Goal: Task Accomplishment & Management: Use online tool/utility

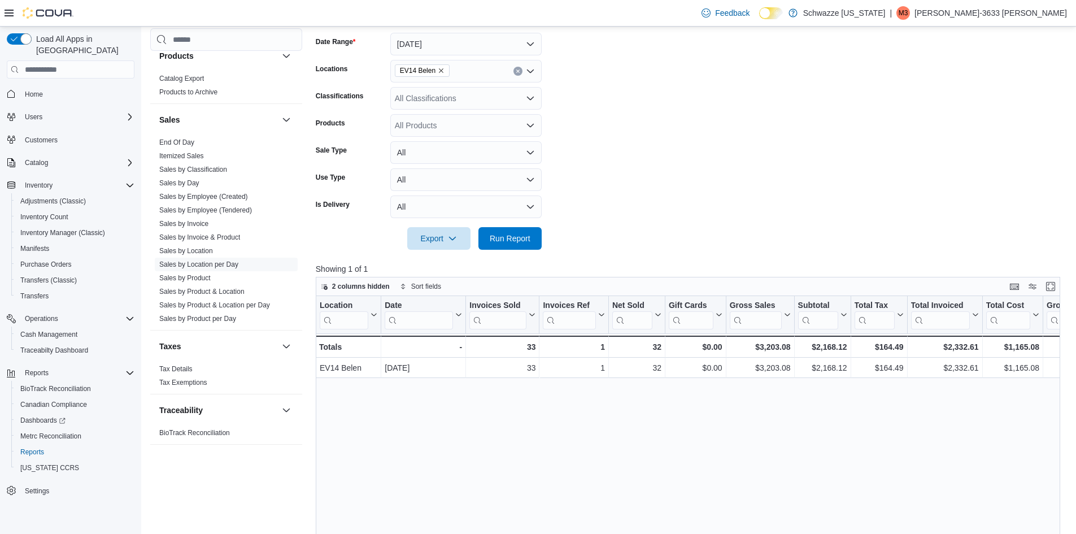
scroll to position [169, 0]
click at [507, 230] on span "Run Report" at bounding box center [510, 237] width 50 height 23
click at [438, 72] on icon "Remove EV14 Belen from selection in this group" at bounding box center [441, 70] width 7 height 7
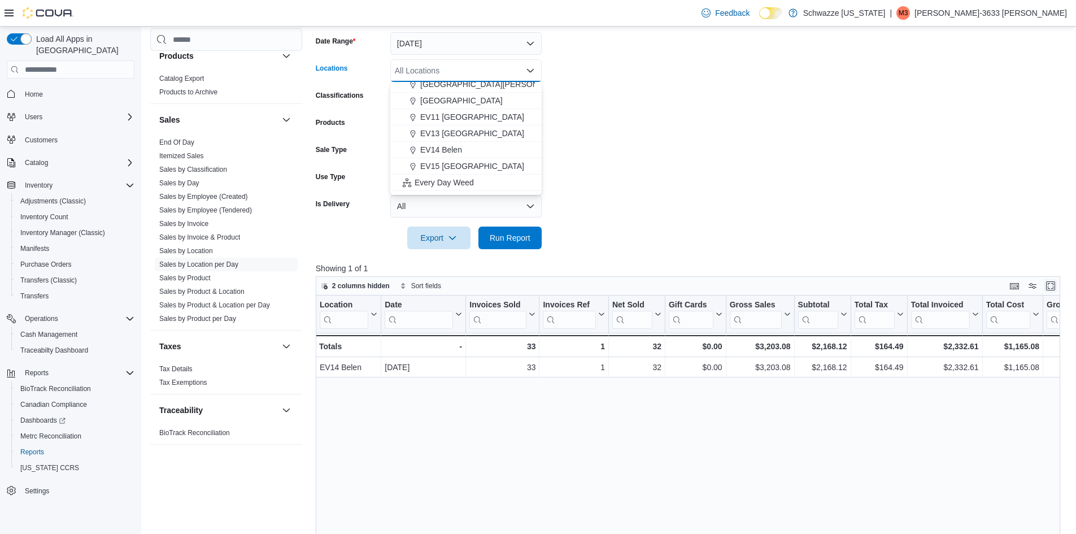
click at [1057, 286] on button "Enter fullscreen" at bounding box center [1051, 286] width 14 height 14
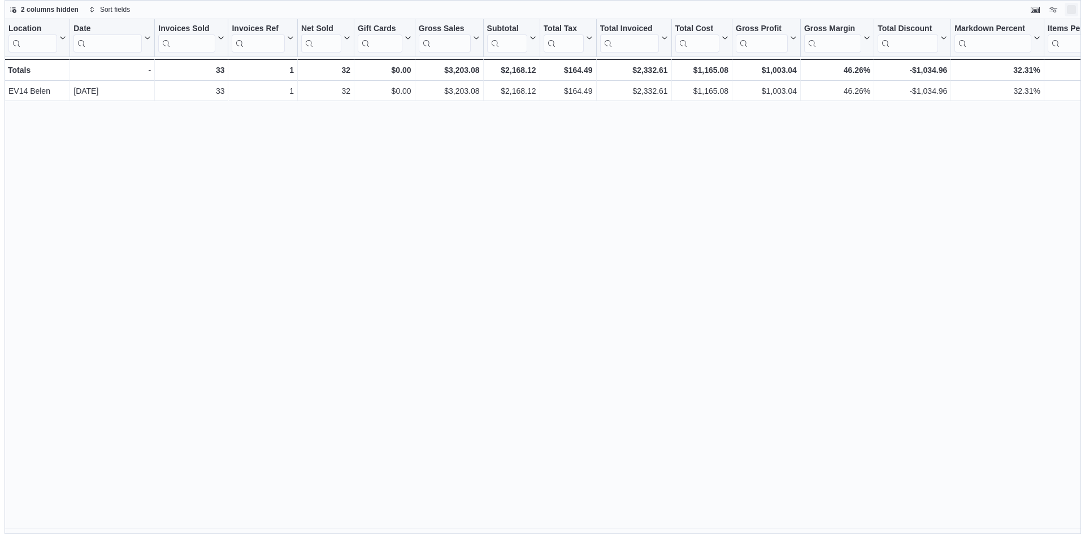
scroll to position [0, 0]
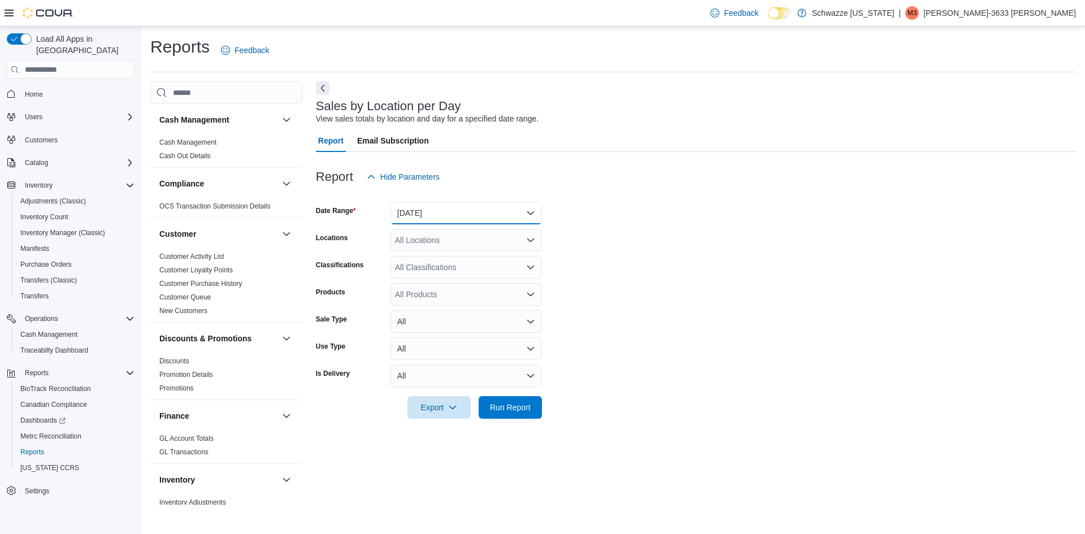
click at [403, 215] on button "[DATE]" at bounding box center [465, 213] width 151 height 23
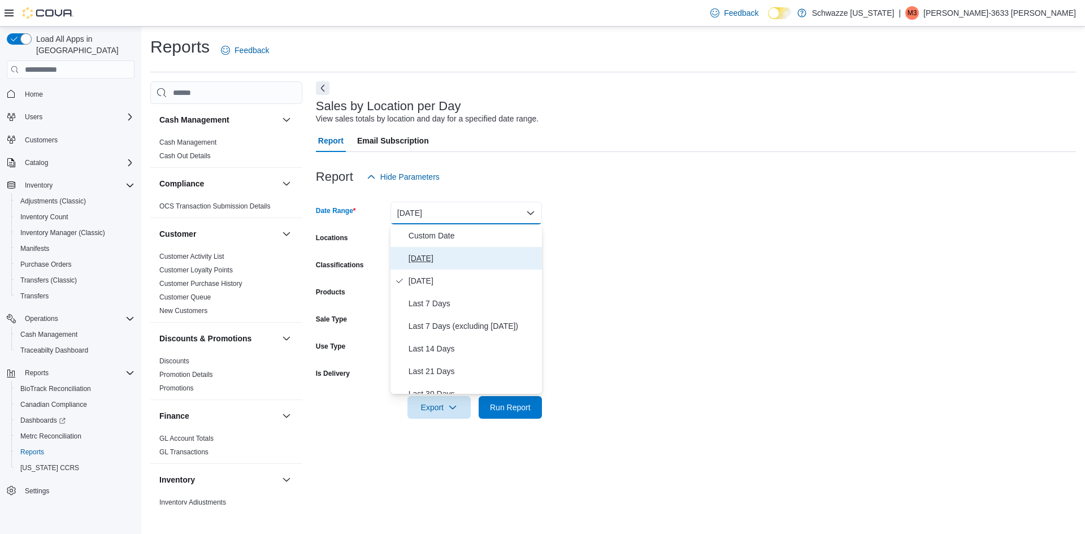
click at [412, 257] on span "[DATE]" at bounding box center [472, 258] width 129 height 14
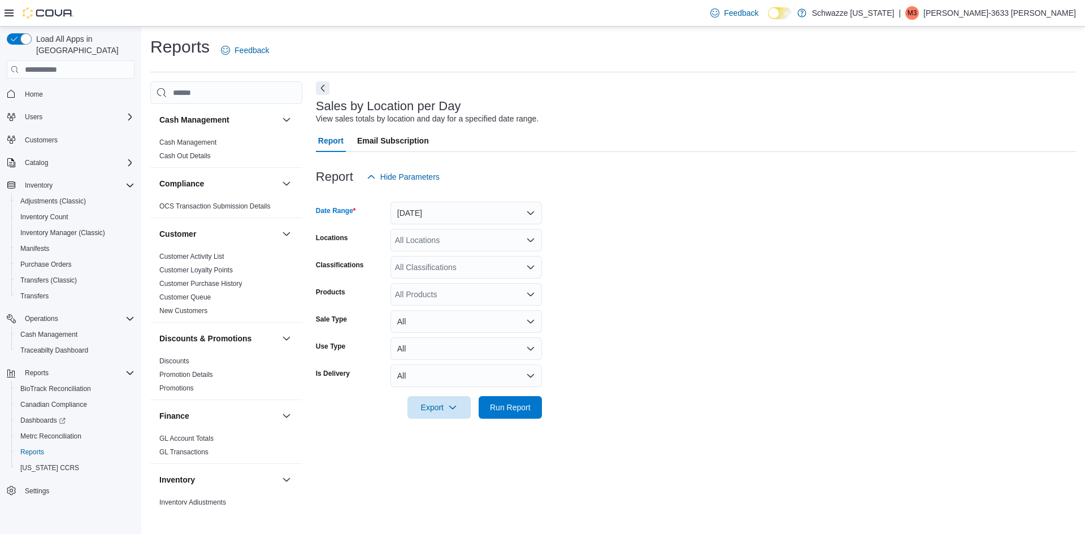
click at [419, 243] on div "All Locations" at bounding box center [465, 240] width 151 height 23
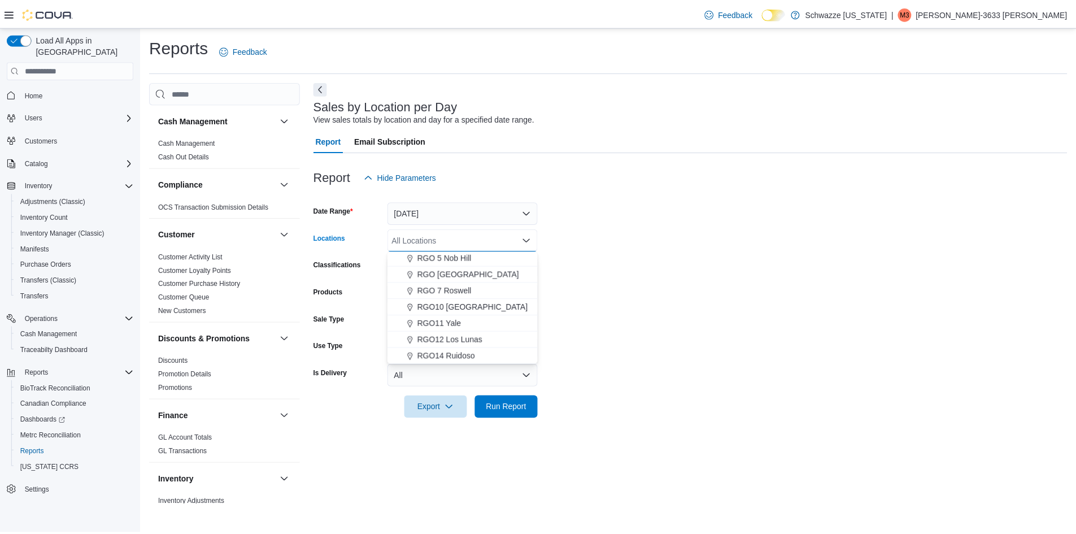
scroll to position [395, 0]
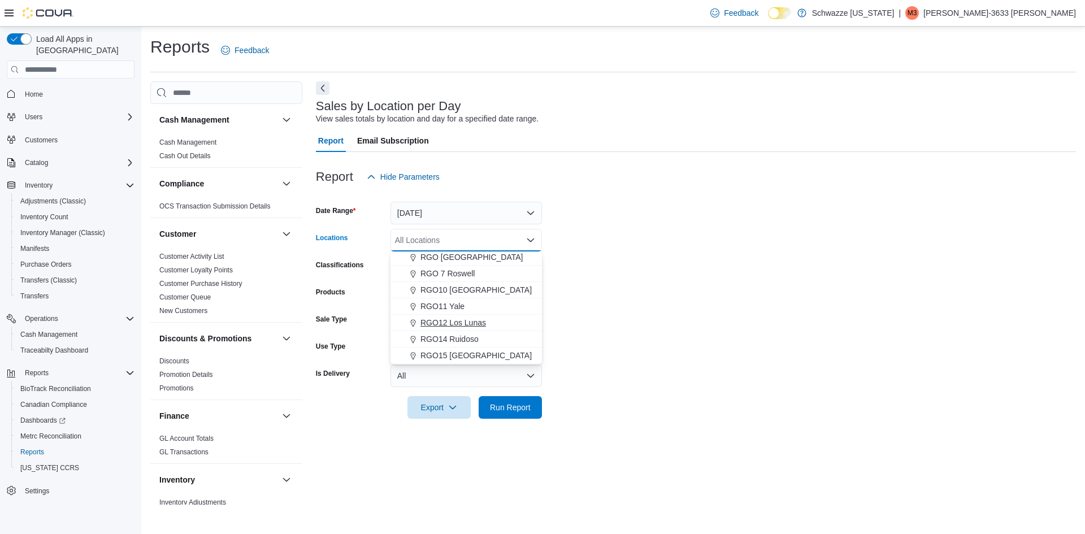
click at [455, 323] on span "RGO12 Los Lunas" at bounding box center [453, 322] width 66 height 11
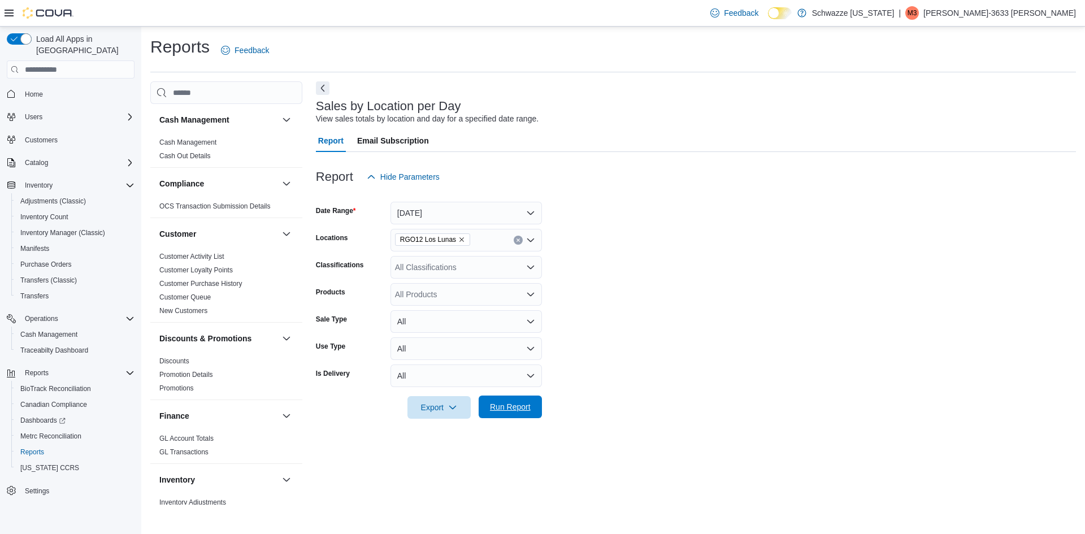
click at [508, 403] on span "Run Report" at bounding box center [510, 406] width 41 height 11
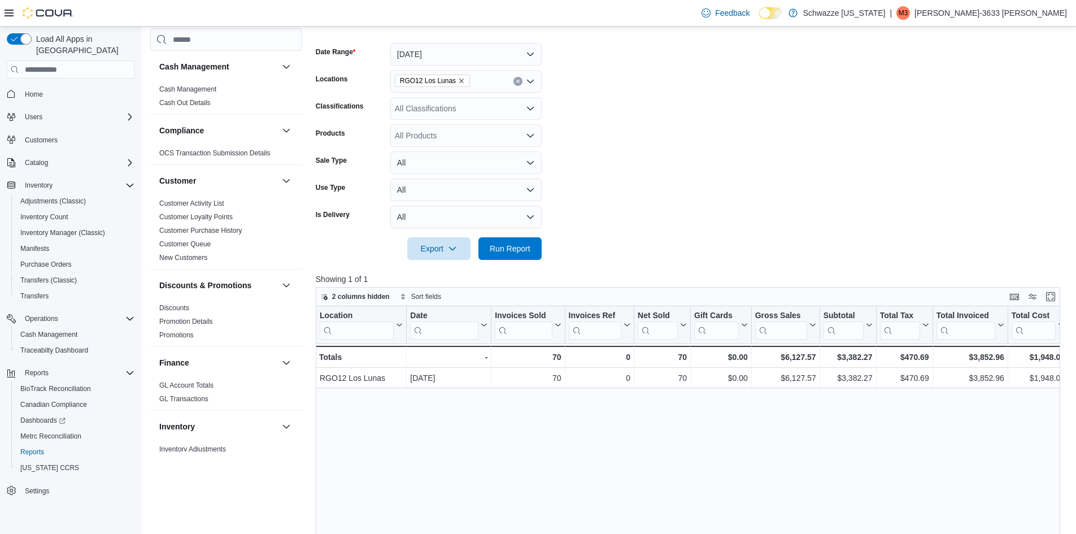
scroll to position [169, 0]
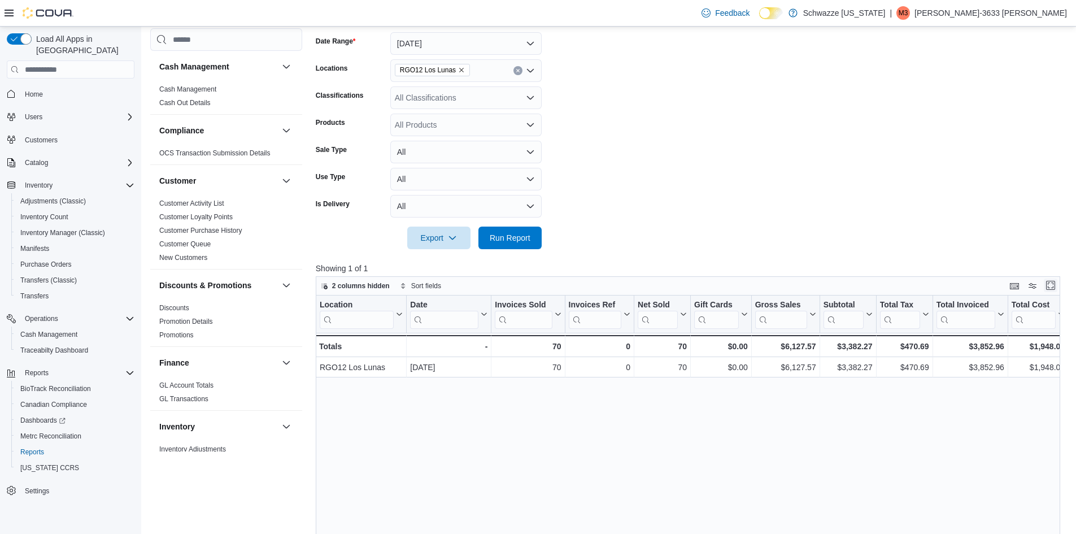
click at [1058, 284] on button "Enter fullscreen" at bounding box center [1051, 286] width 14 height 14
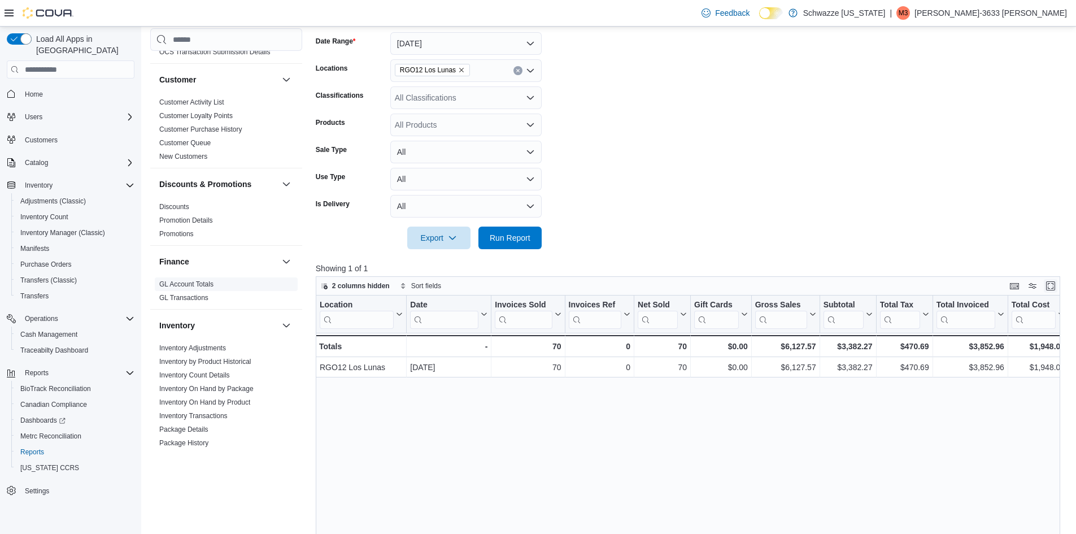
scroll to position [5, 0]
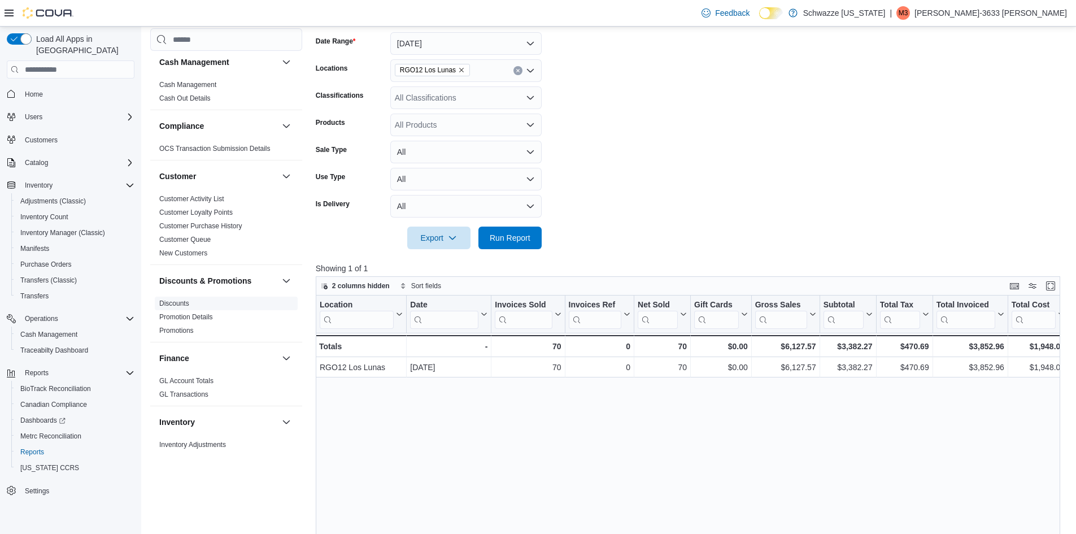
click at [180, 302] on link "Discounts" at bounding box center [174, 303] width 30 height 8
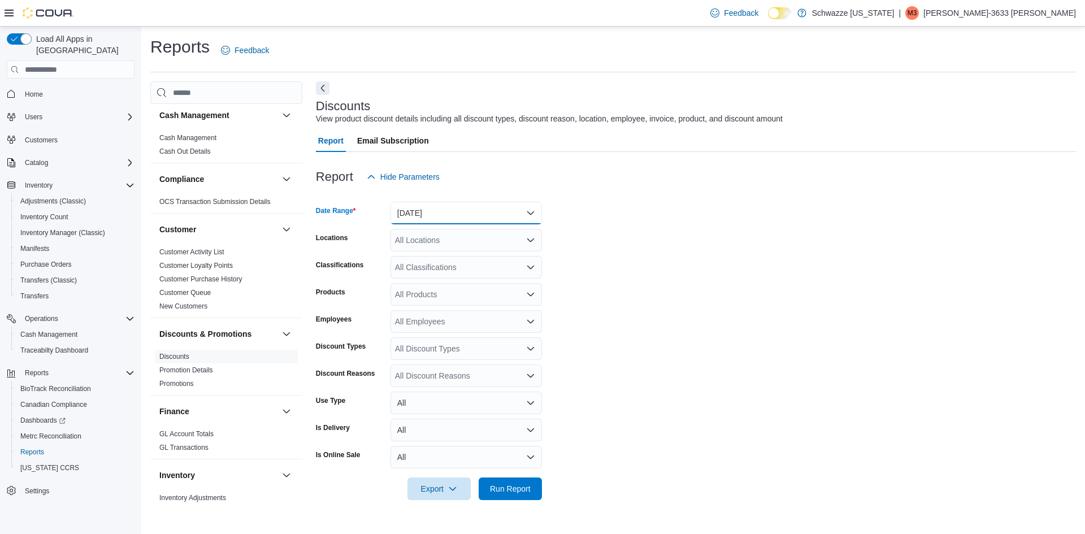
click at [414, 207] on button "Yesterday" at bounding box center [465, 213] width 151 height 23
click at [423, 257] on span "Today" at bounding box center [472, 258] width 129 height 14
click at [415, 237] on div "All Locations" at bounding box center [465, 240] width 151 height 23
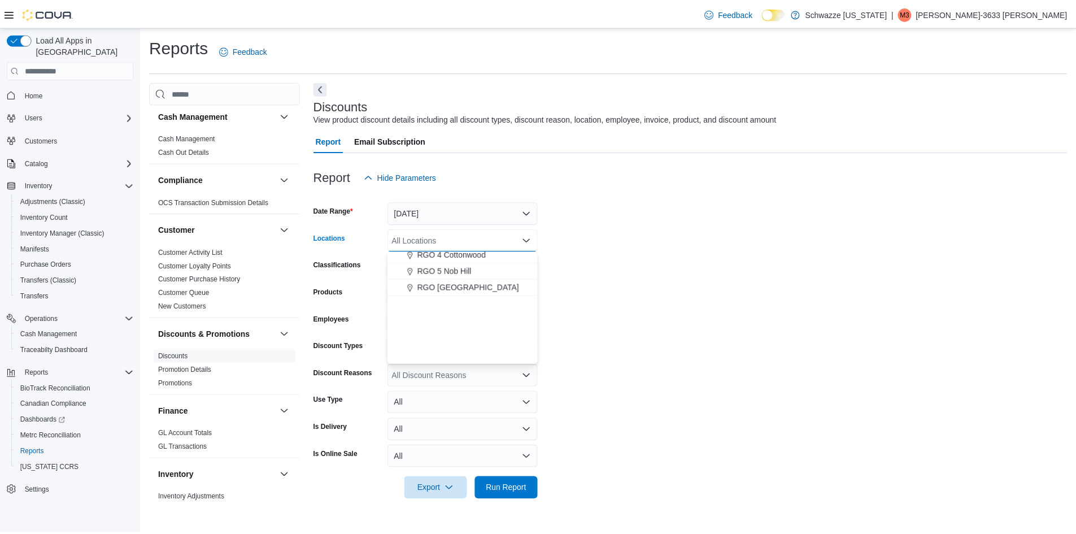
scroll to position [395, 0]
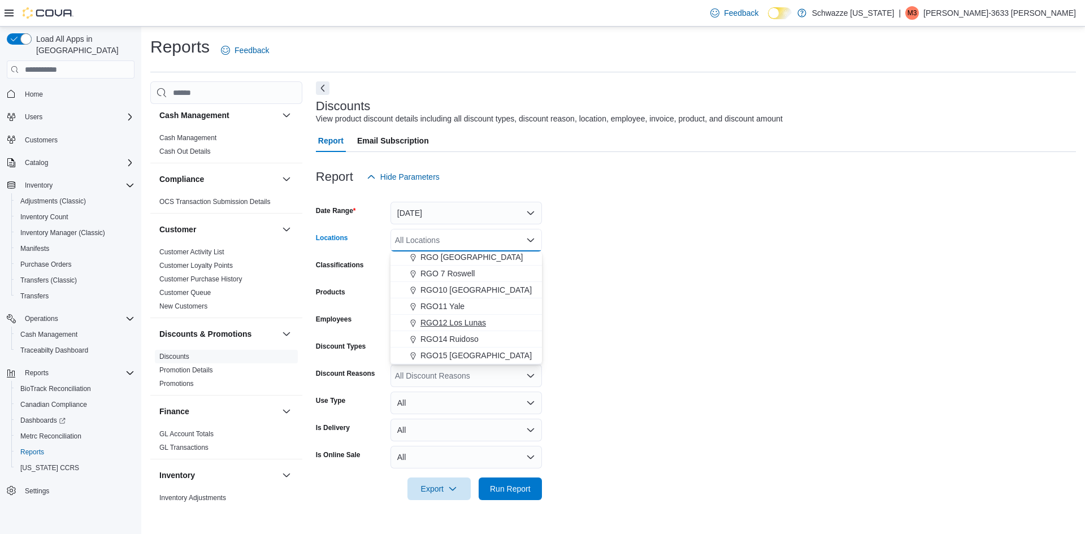
click at [438, 323] on span "RGO12 Los Lunas" at bounding box center [453, 322] width 66 height 11
click at [636, 260] on form "Date Range Today Locations RGO12 Los Lunas Combo box. Selected. RGO12 Los Lunas…" at bounding box center [696, 344] width 760 height 312
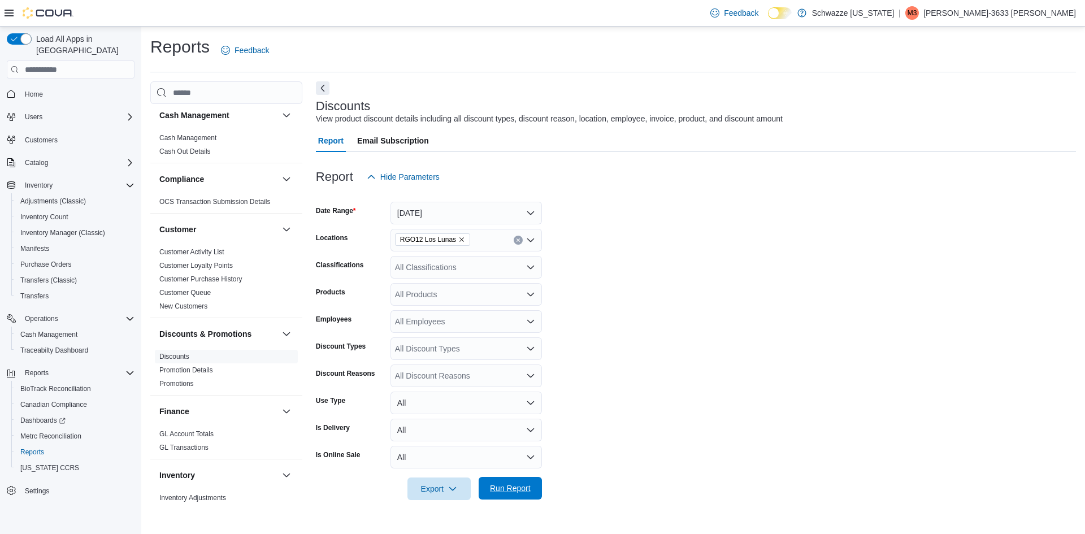
click at [511, 489] on span "Run Report" at bounding box center [510, 487] width 41 height 11
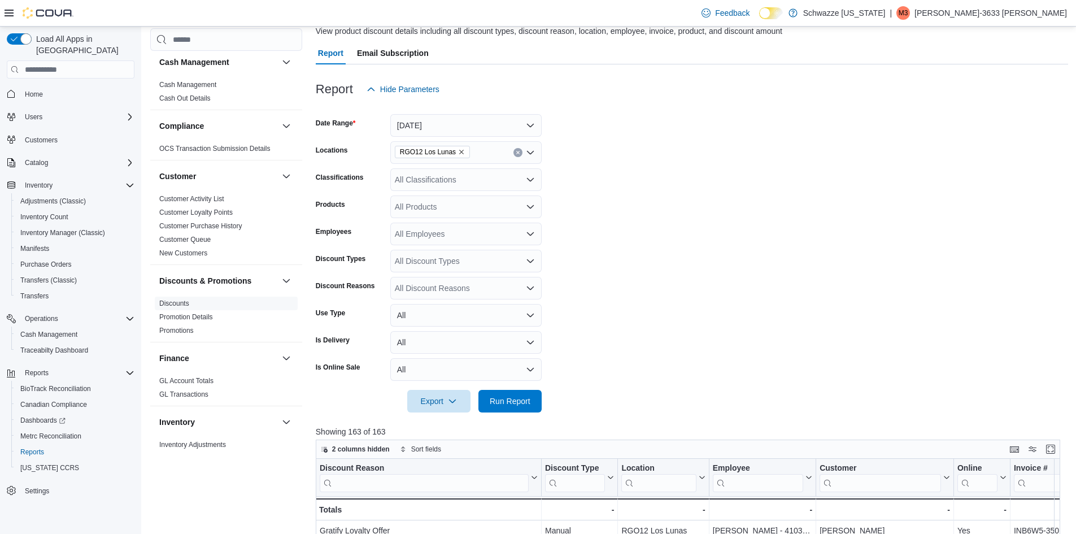
scroll to position [169, 0]
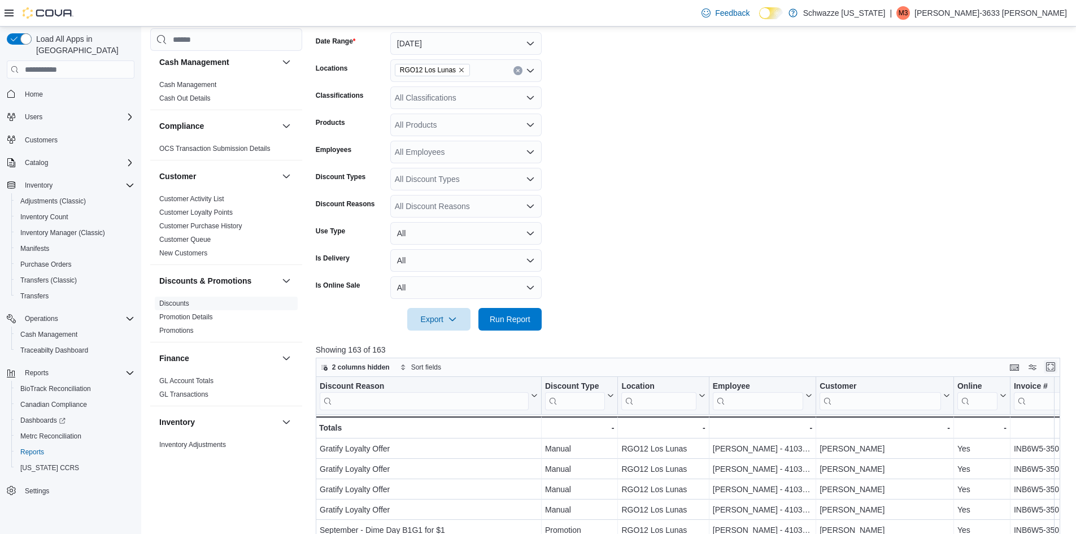
click at [1058, 367] on button "Enter fullscreen" at bounding box center [1051, 367] width 14 height 14
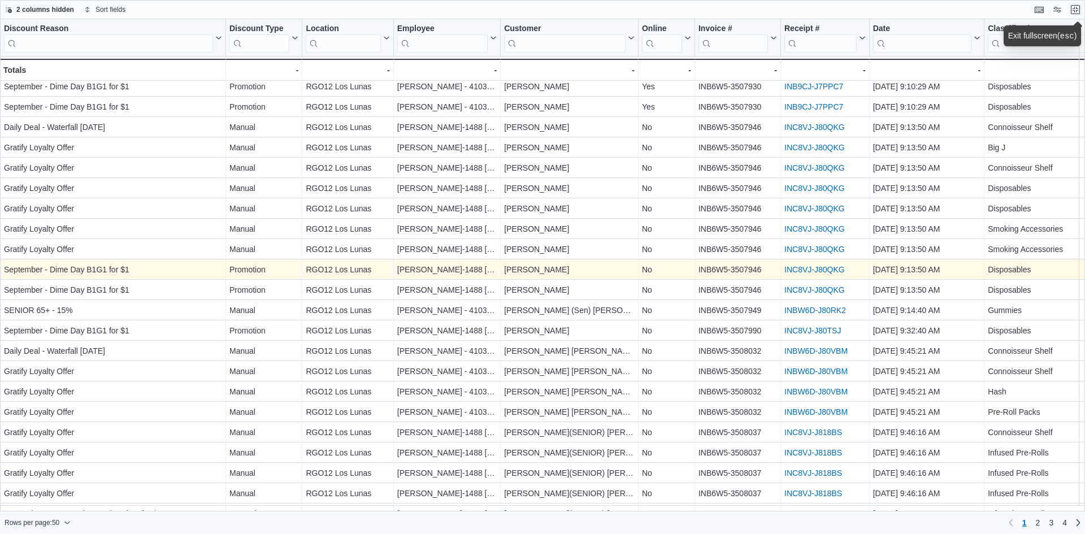
scroll to position [113, 0]
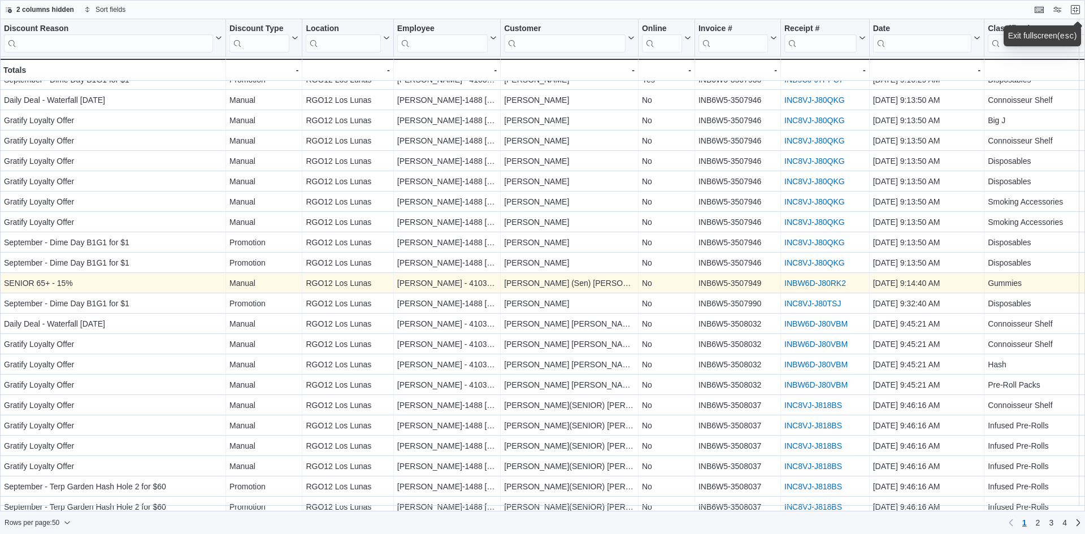
click at [791, 281] on link "INBW6D-J80RK2" at bounding box center [815, 283] width 62 height 9
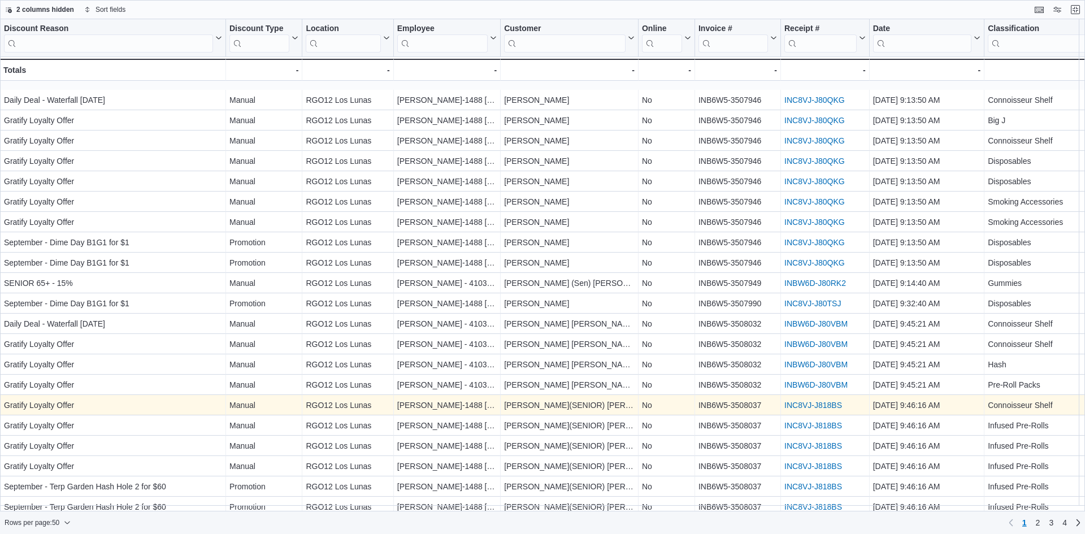
scroll to position [169, 0]
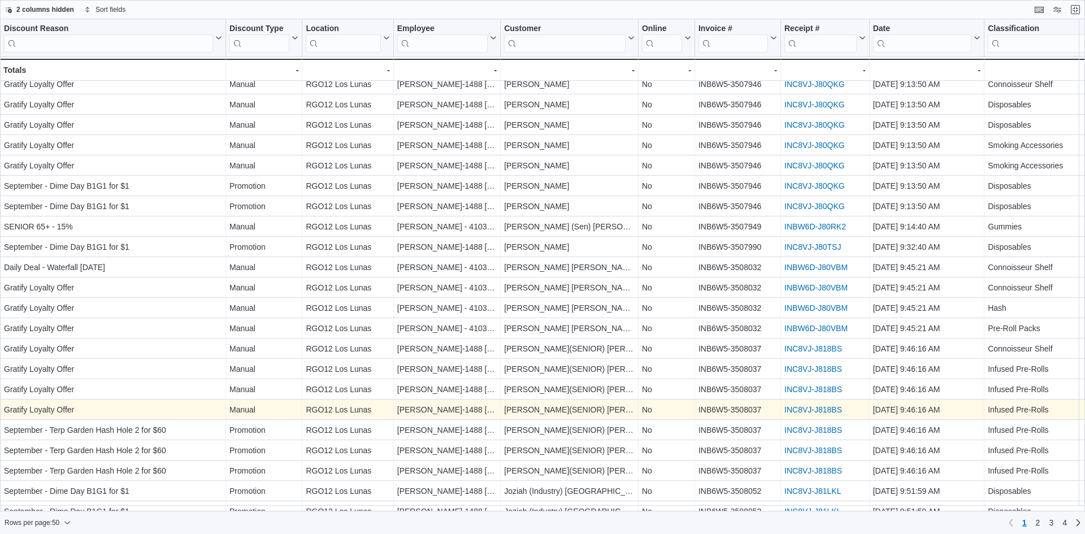
click at [809, 410] on link "INC8VJ-J818BS" at bounding box center [813, 409] width 58 height 9
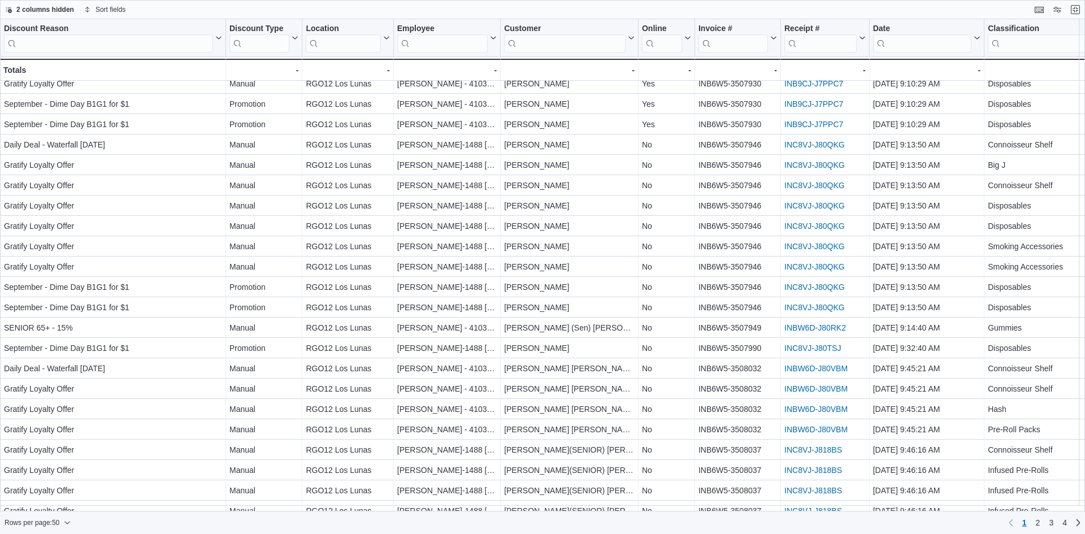
scroll to position [0, 0]
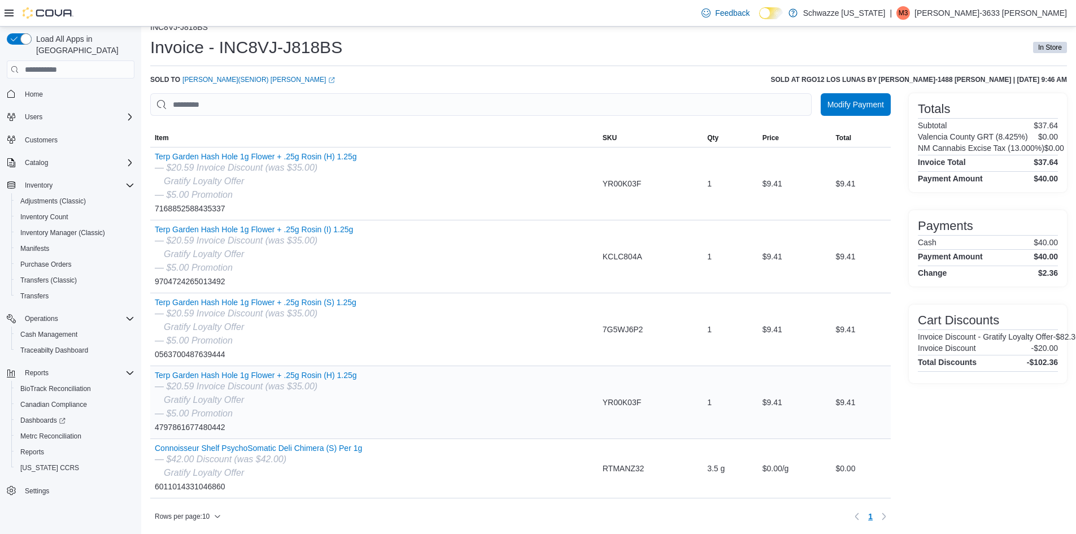
scroll to position [27, 0]
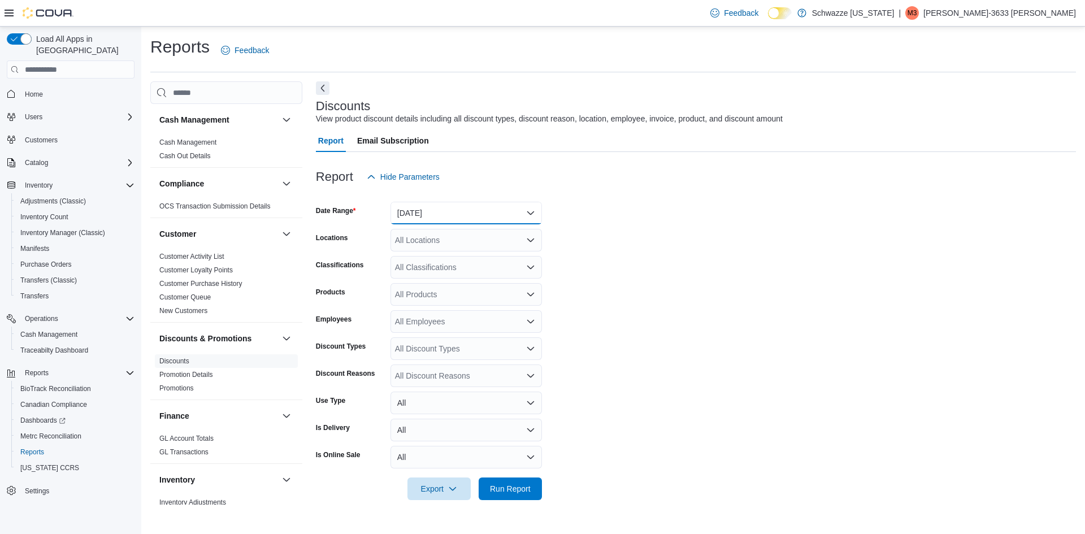
click at [415, 217] on button "[DATE]" at bounding box center [465, 213] width 151 height 23
click at [411, 262] on span "[DATE]" at bounding box center [472, 258] width 129 height 14
click at [406, 236] on div "All Locations" at bounding box center [465, 240] width 151 height 23
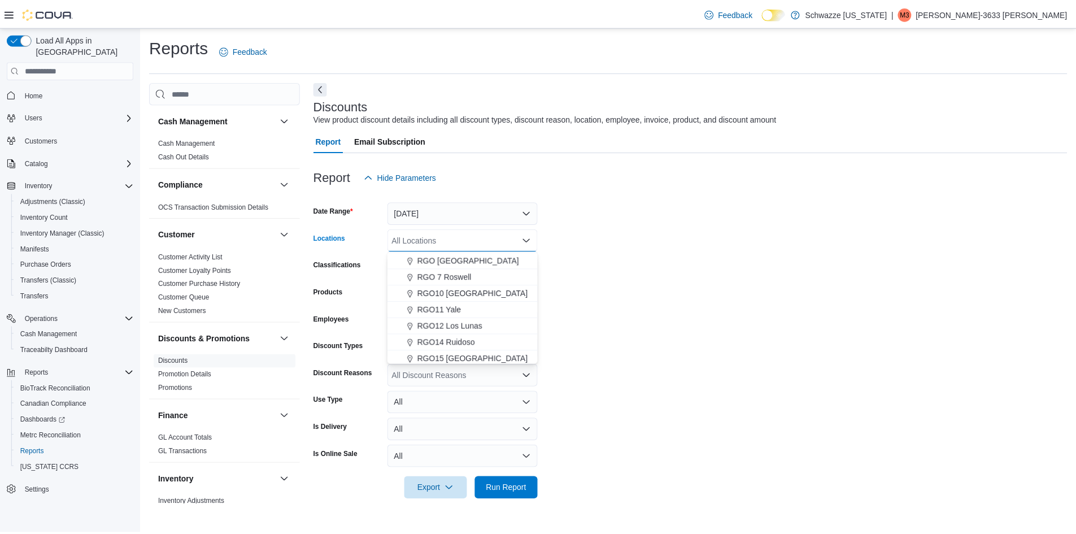
scroll to position [395, 0]
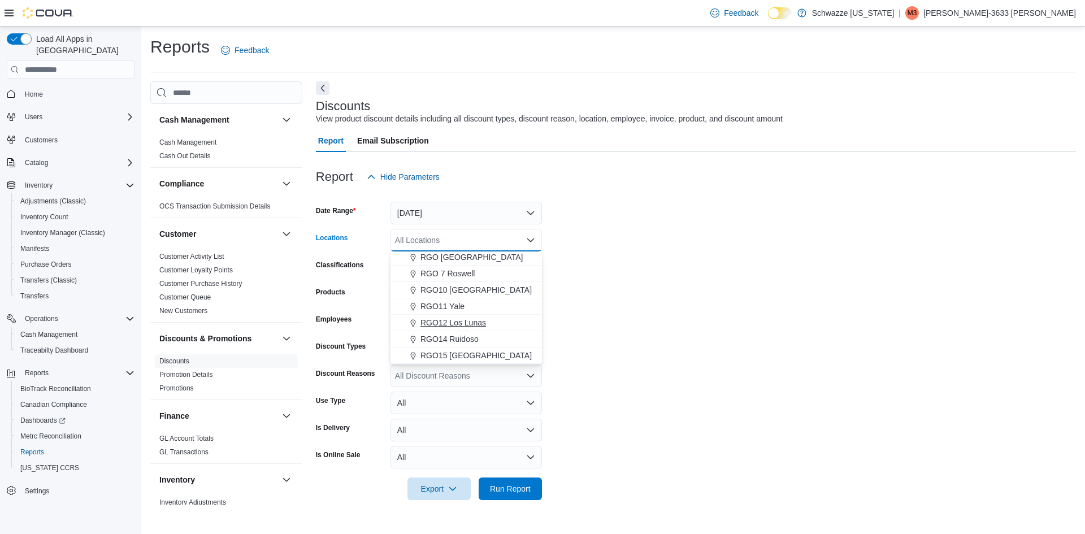
click at [446, 321] on span "RGO12 Los Lunas" at bounding box center [453, 322] width 66 height 11
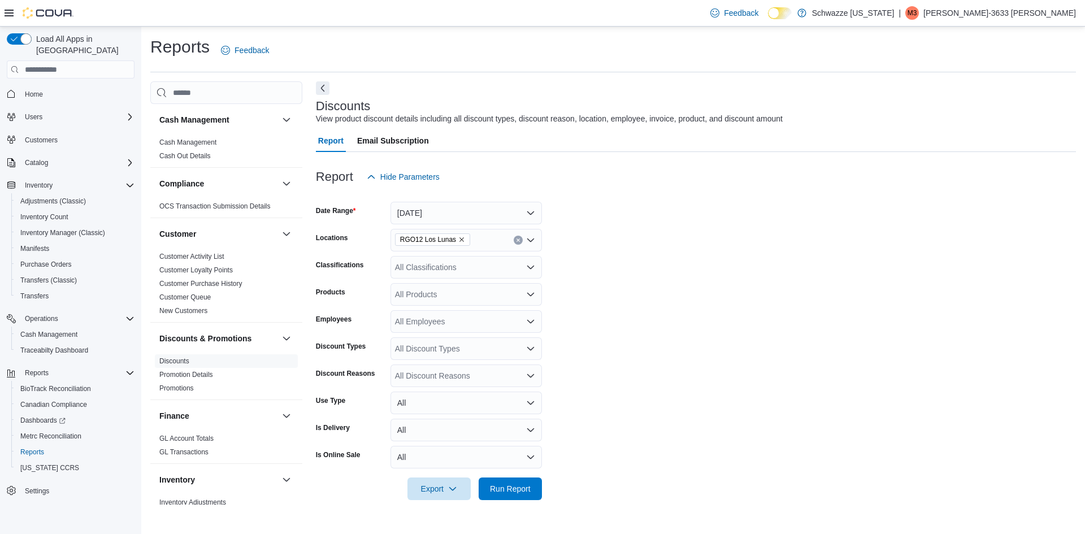
click at [626, 310] on form "Date Range [DATE] Locations RGO12 Los Lunas Classifications All Classifications…" at bounding box center [696, 344] width 760 height 312
click at [438, 353] on div "All Discount Types" at bounding box center [465, 348] width 151 height 23
click at [427, 371] on span "Loyalty" at bounding box center [466, 367] width 138 height 11
click at [623, 402] on form "Date Range Today Locations RGO12 Los Lunas Classifications All Classifications …" at bounding box center [696, 344] width 760 height 312
click at [521, 486] on span "Run Report" at bounding box center [510, 487] width 41 height 11
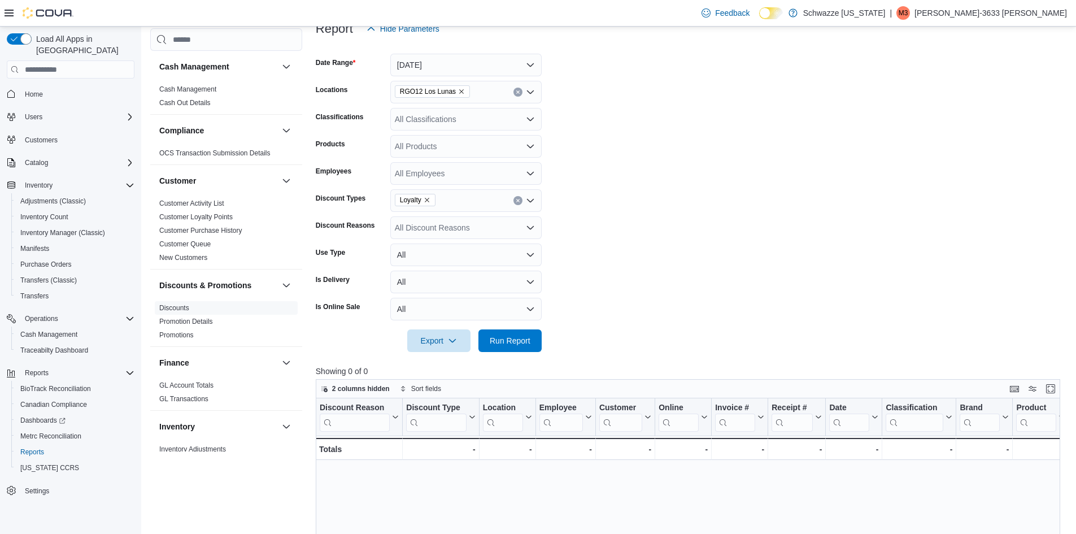
scroll to position [169, 0]
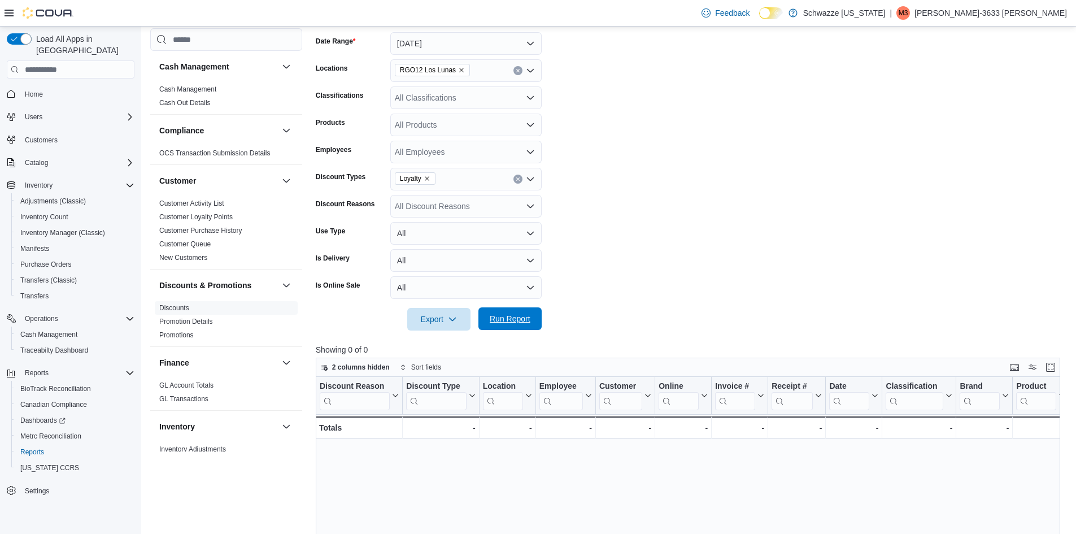
click at [520, 317] on span "Run Report" at bounding box center [510, 318] width 41 height 11
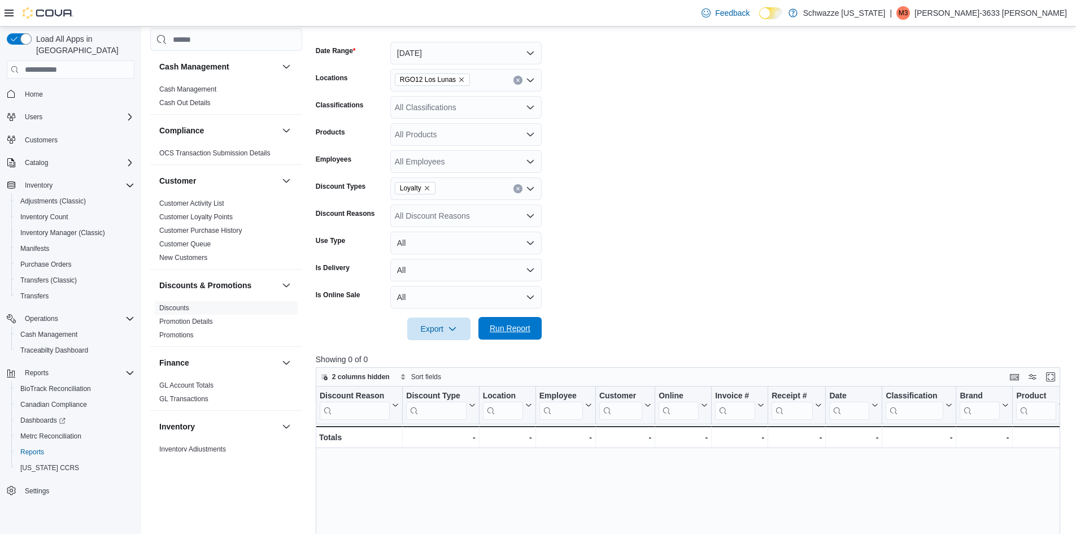
scroll to position [226, 0]
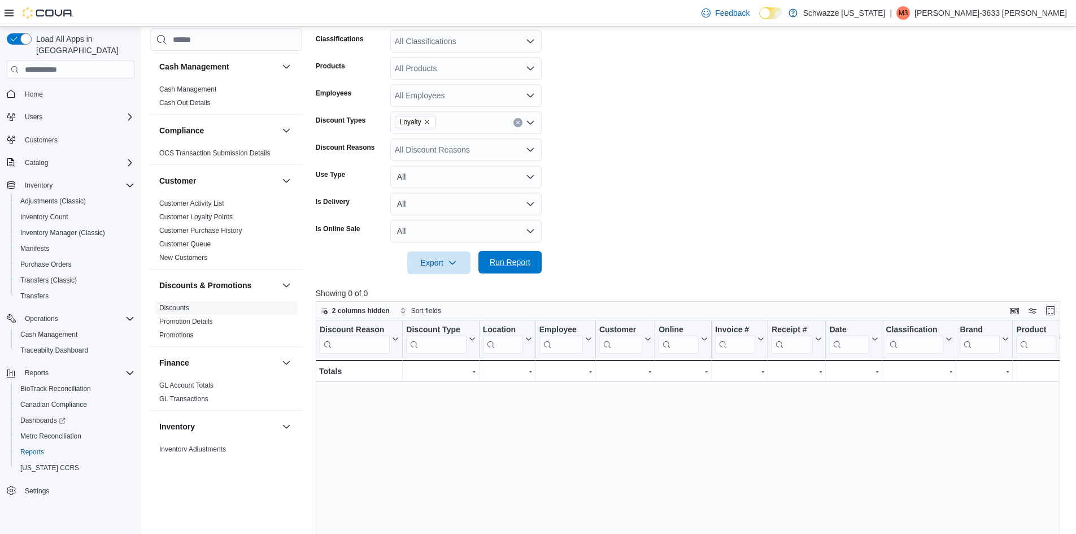
click at [507, 264] on span "Run Report" at bounding box center [510, 261] width 41 height 11
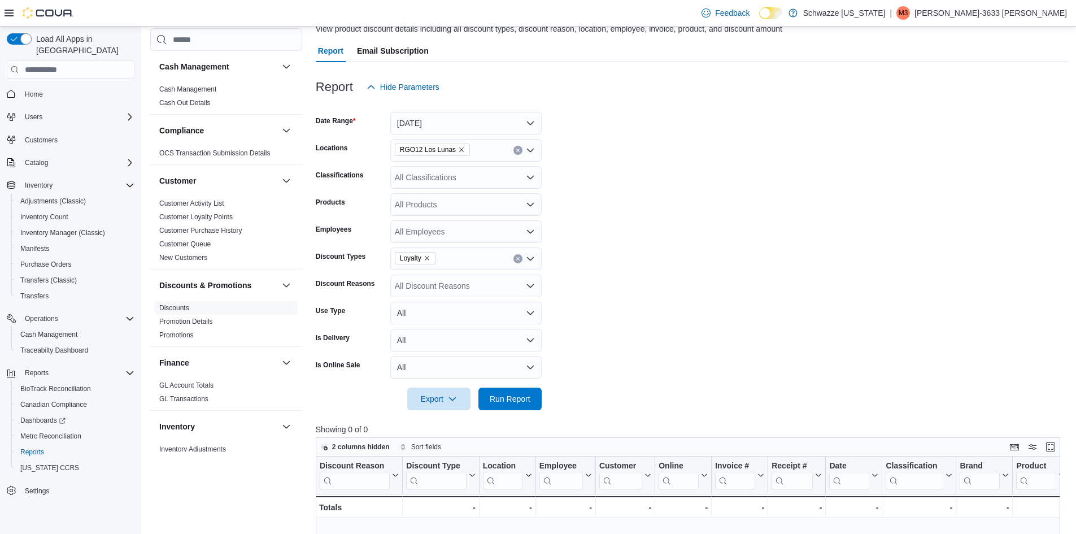
scroll to position [56, 0]
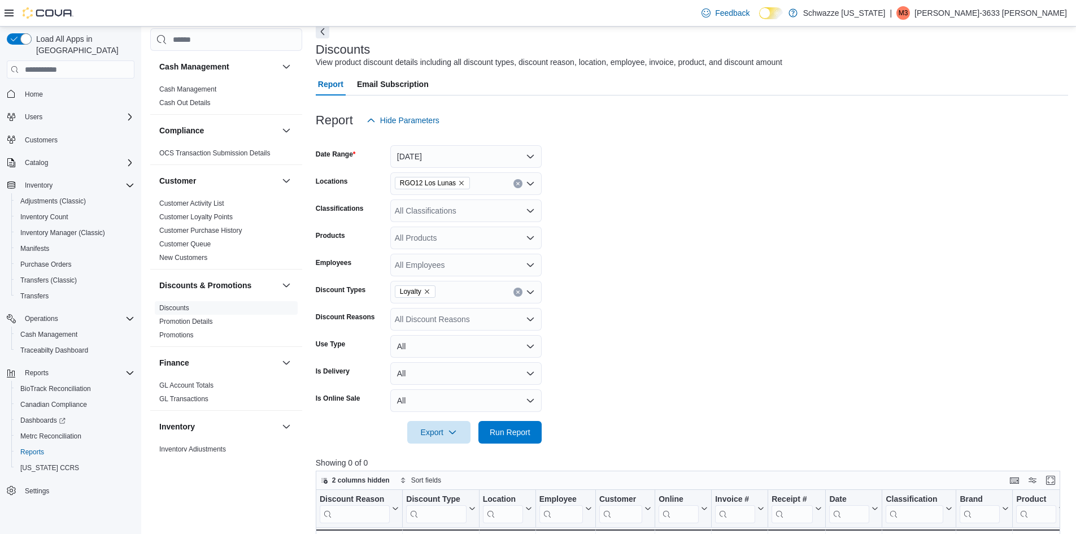
click at [427, 291] on icon "Remove Loyalty from selection in this group" at bounding box center [427, 291] width 7 height 7
click at [414, 323] on span "Manual" at bounding box center [466, 327] width 138 height 11
click at [506, 434] on span "Run Report" at bounding box center [510, 431] width 41 height 11
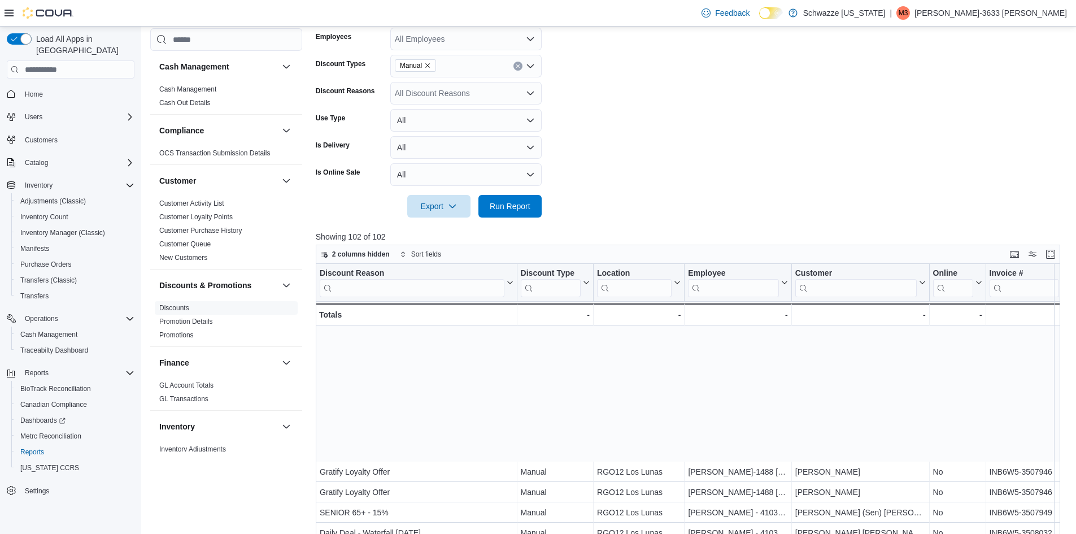
scroll to position [226, 0]
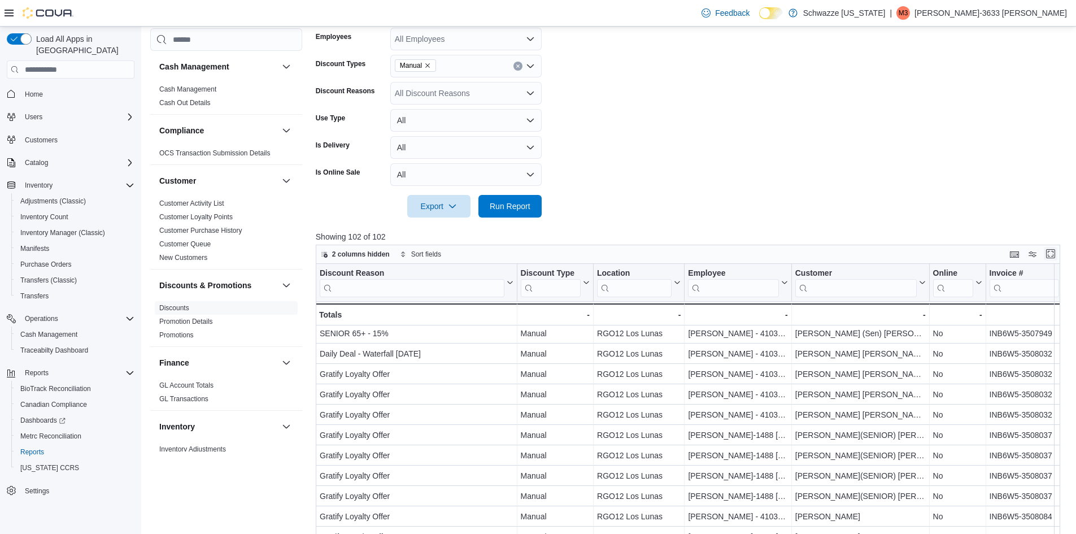
click at [1058, 252] on button "Enter fullscreen" at bounding box center [1051, 254] width 14 height 14
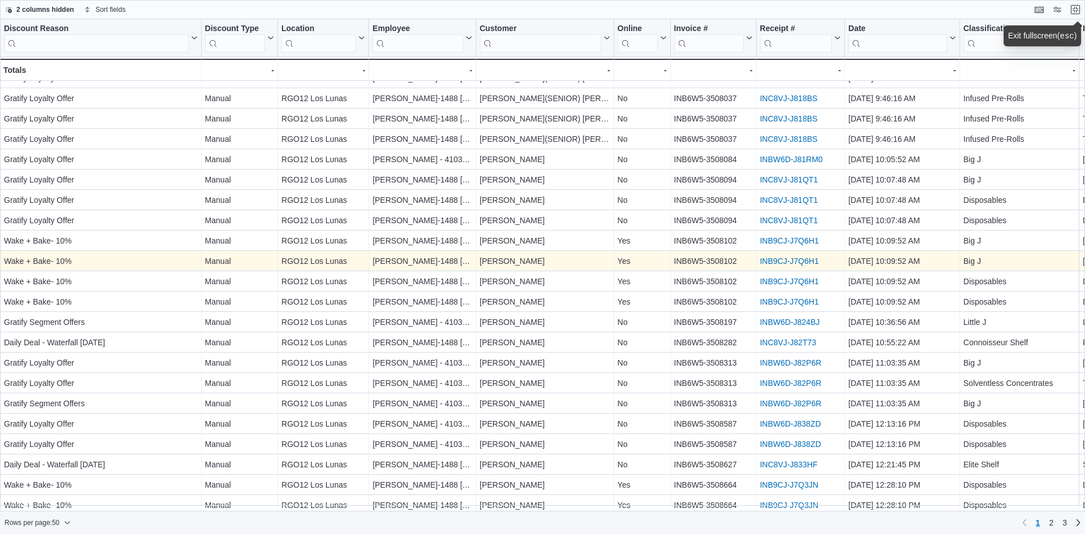
scroll to position [339, 0]
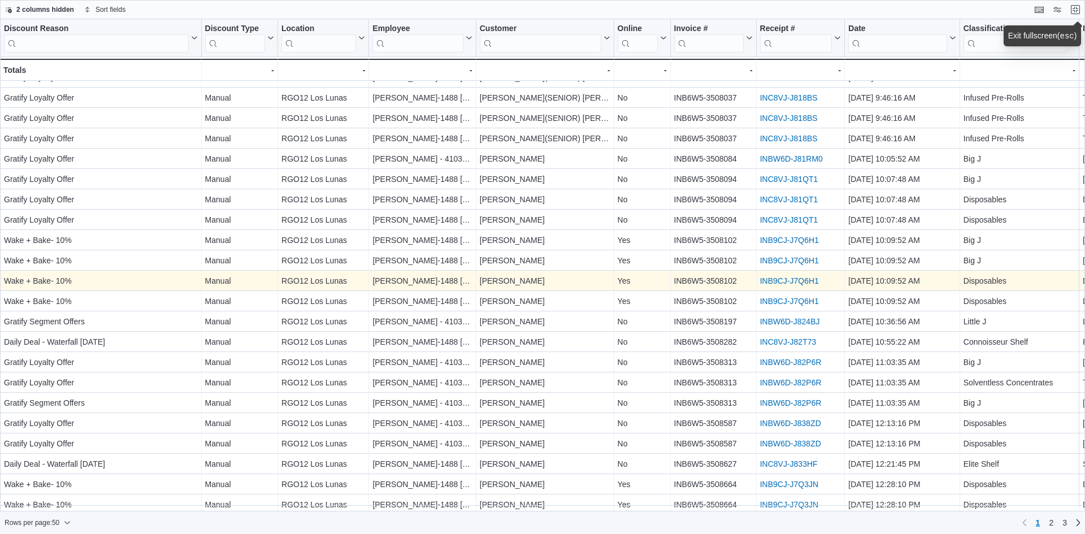
click at [773, 280] on link "INB9CJ-J7Q6H1" at bounding box center [789, 280] width 59 height 9
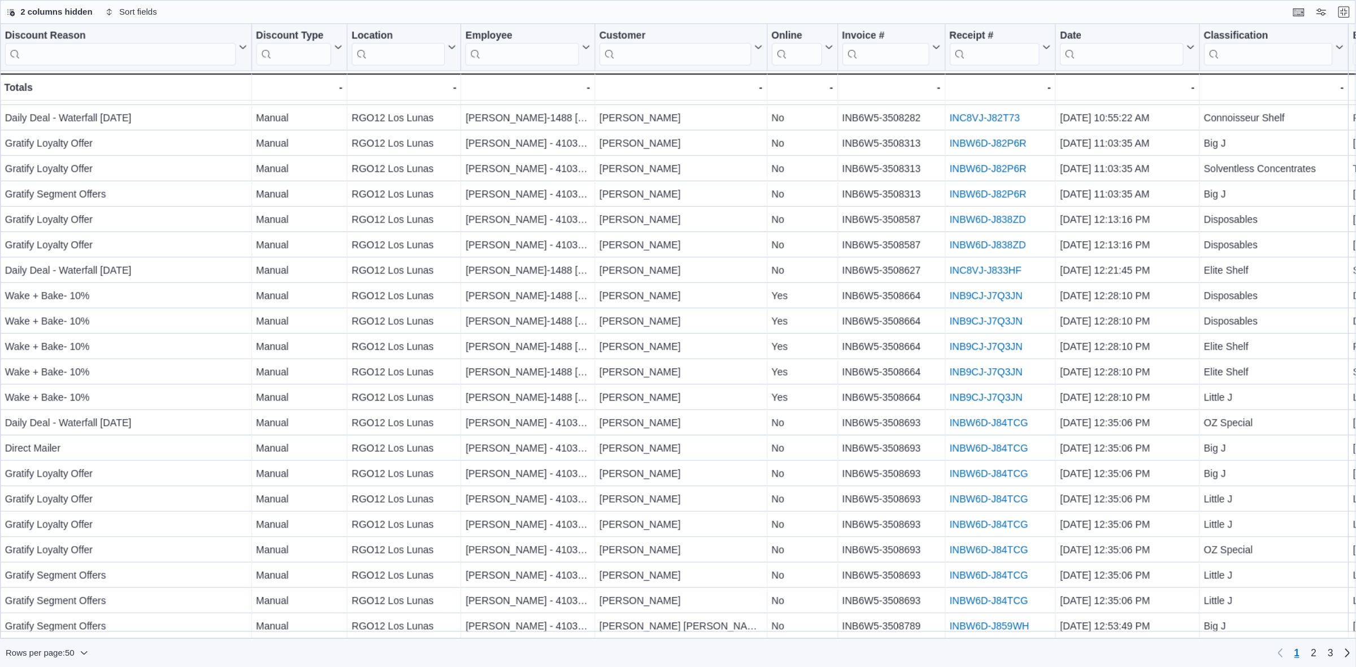
scroll to position [592, 0]
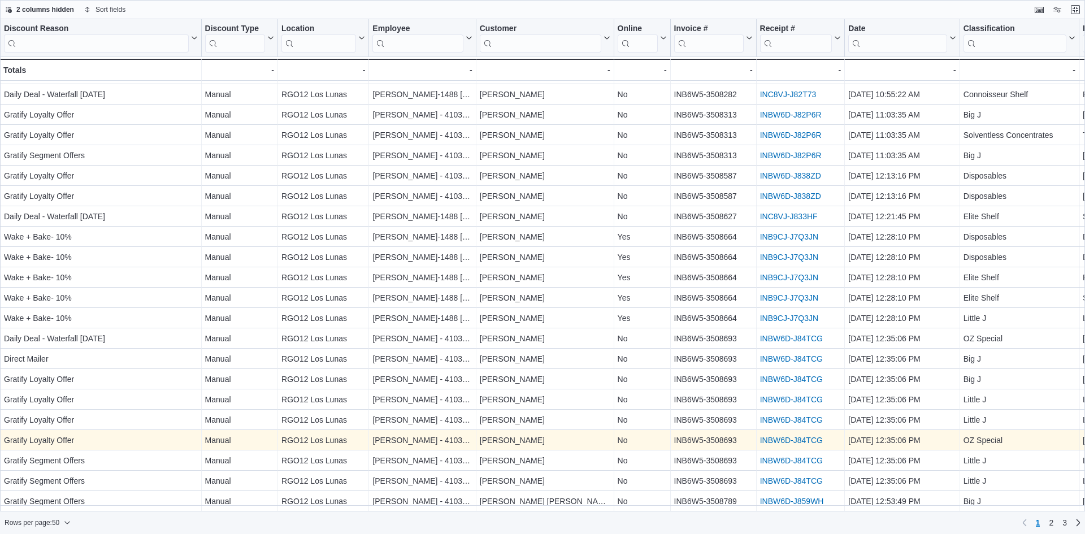
click at [793, 436] on link "INBW6D-J84TCG" at bounding box center [791, 440] width 63 height 9
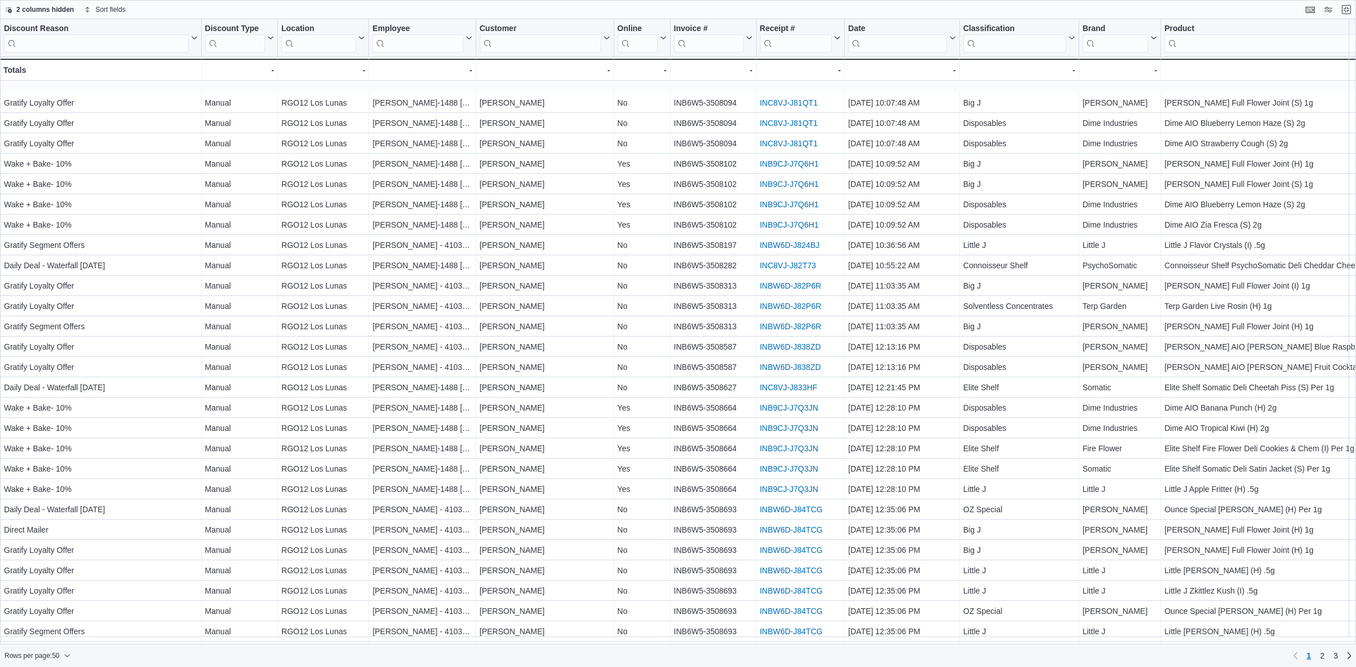
scroll to position [460, 0]
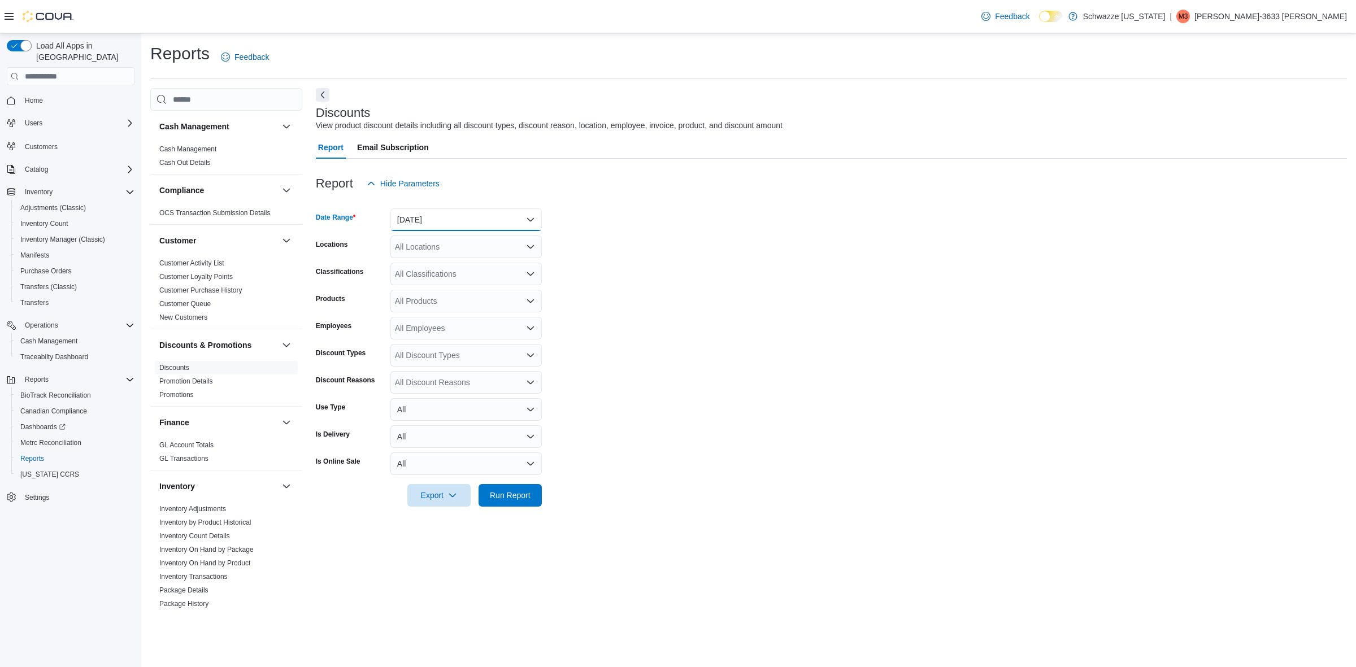
click at [414, 215] on button "[DATE]" at bounding box center [465, 219] width 151 height 23
click at [436, 266] on span "[DATE]" at bounding box center [472, 265] width 129 height 14
click at [428, 273] on div "All Classifications" at bounding box center [465, 274] width 151 height 23
click at [428, 273] on div "All Classifications Combo box. Selected. Combo box input. All Classifications. …" at bounding box center [465, 274] width 151 height 23
click at [565, 274] on form "Date Range Today Locations All Locations Classifications All Classifications Pr…" at bounding box center [831, 351] width 1031 height 312
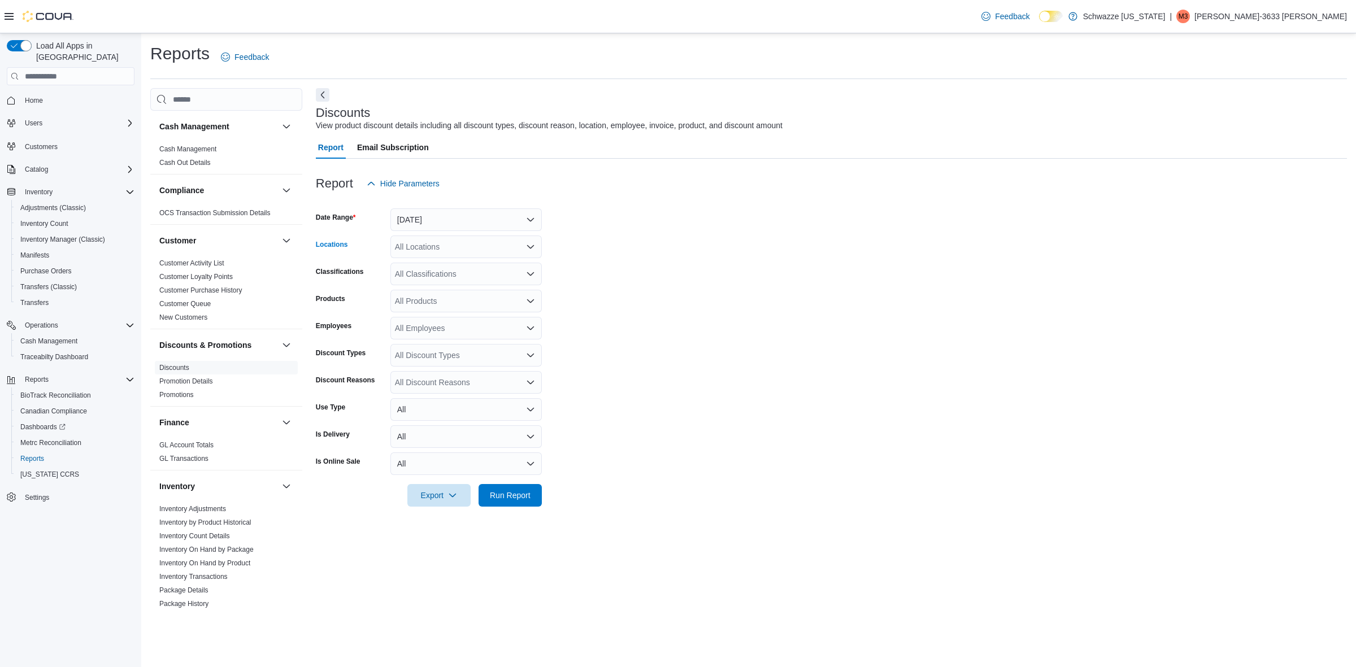
click at [467, 243] on div "All Locations" at bounding box center [465, 247] width 151 height 23
click at [455, 301] on span "RGO12 Los Lunas" at bounding box center [453, 300] width 66 height 11
click at [560, 275] on form "Date Range Today Locations RGO12 Los Lunas Classifications All Classifications …" at bounding box center [831, 351] width 1031 height 312
click at [430, 302] on div "All Products" at bounding box center [465, 301] width 151 height 23
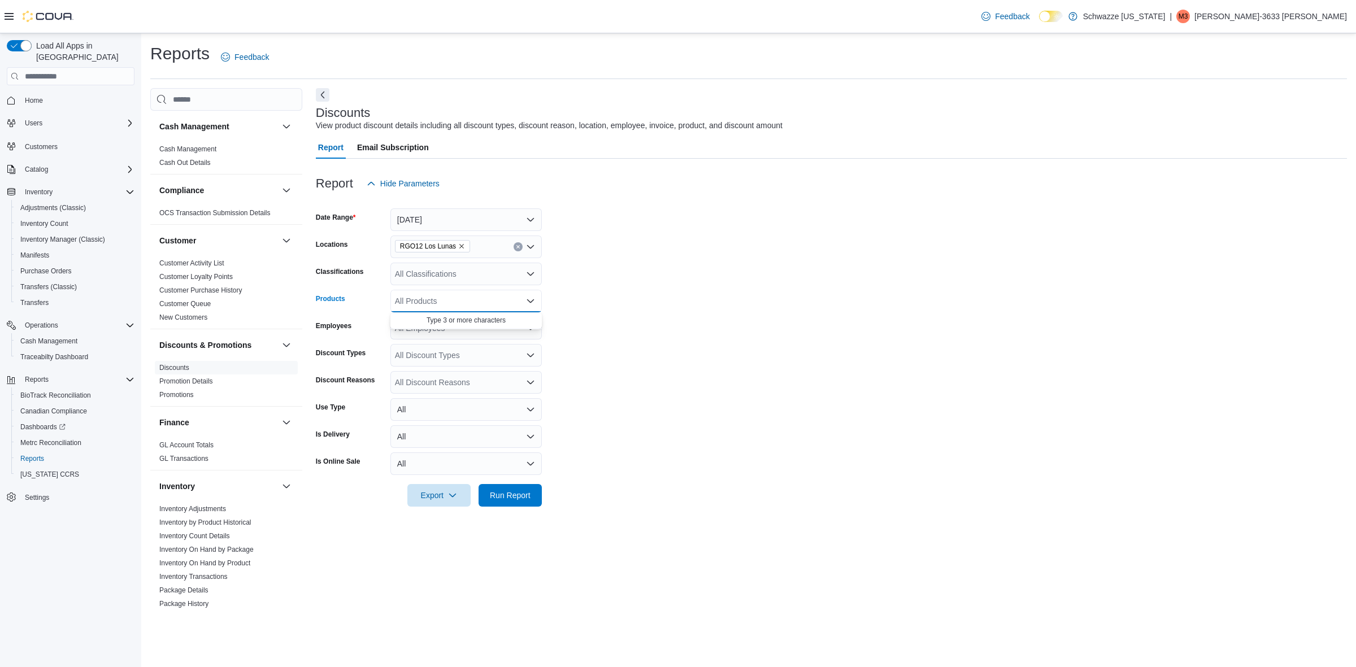
click at [603, 294] on form "Date Range Today Locations RGO12 Los Lunas Classifications All Classifications …" at bounding box center [831, 351] width 1031 height 312
click at [443, 355] on div "All Discount Types" at bounding box center [465, 355] width 151 height 23
click at [589, 335] on form "Date Range Today Locations RGO12 Los Lunas Classifications All Classifications …" at bounding box center [831, 351] width 1031 height 312
click at [435, 397] on form "Date Range Today Locations RGO12 Los Lunas Classifications All Classifications …" at bounding box center [831, 351] width 1031 height 312
click at [438, 408] on button "All" at bounding box center [465, 409] width 151 height 23
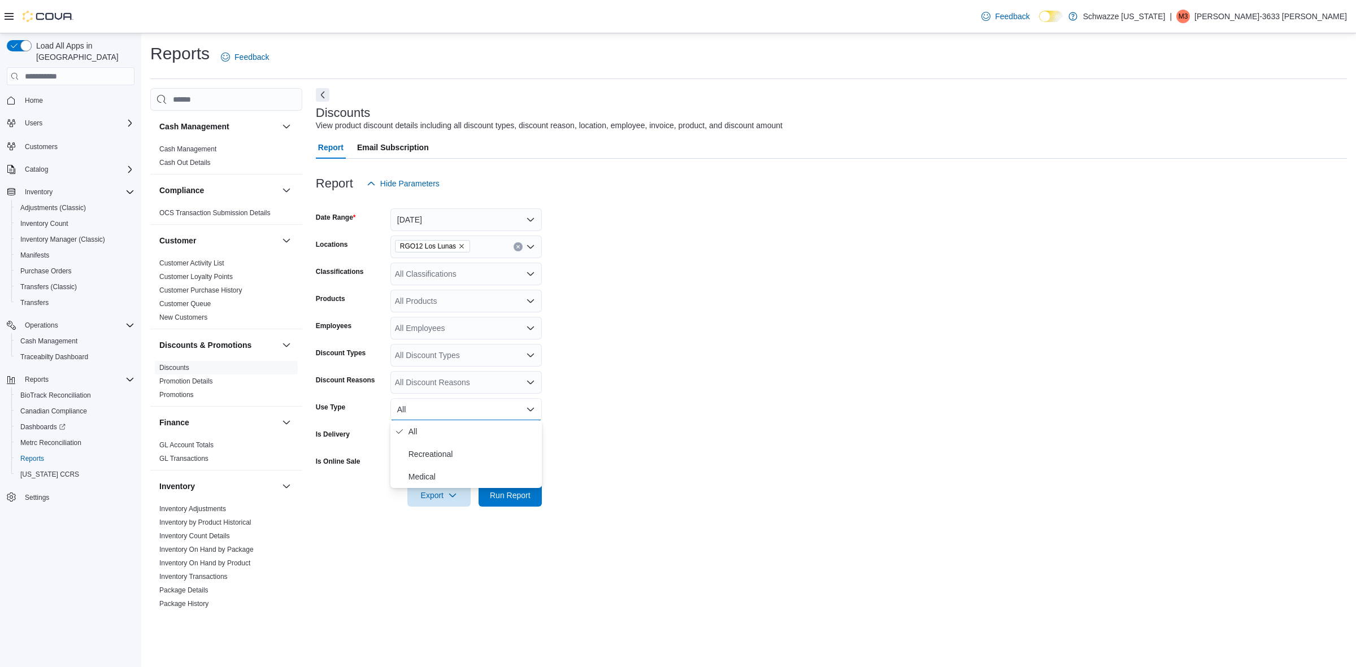
click at [656, 405] on form "Date Range Today Locations RGO12 Los Lunas Classifications All Classifications …" at bounding box center [831, 351] width 1031 height 312
click at [450, 437] on button "All" at bounding box center [465, 436] width 151 height 23
click at [710, 396] on form "Date Range Today Locations RGO12 Los Lunas Classifications All Classifications …" at bounding box center [831, 351] width 1031 height 312
click at [180, 391] on link "Promotions" at bounding box center [176, 395] width 34 height 8
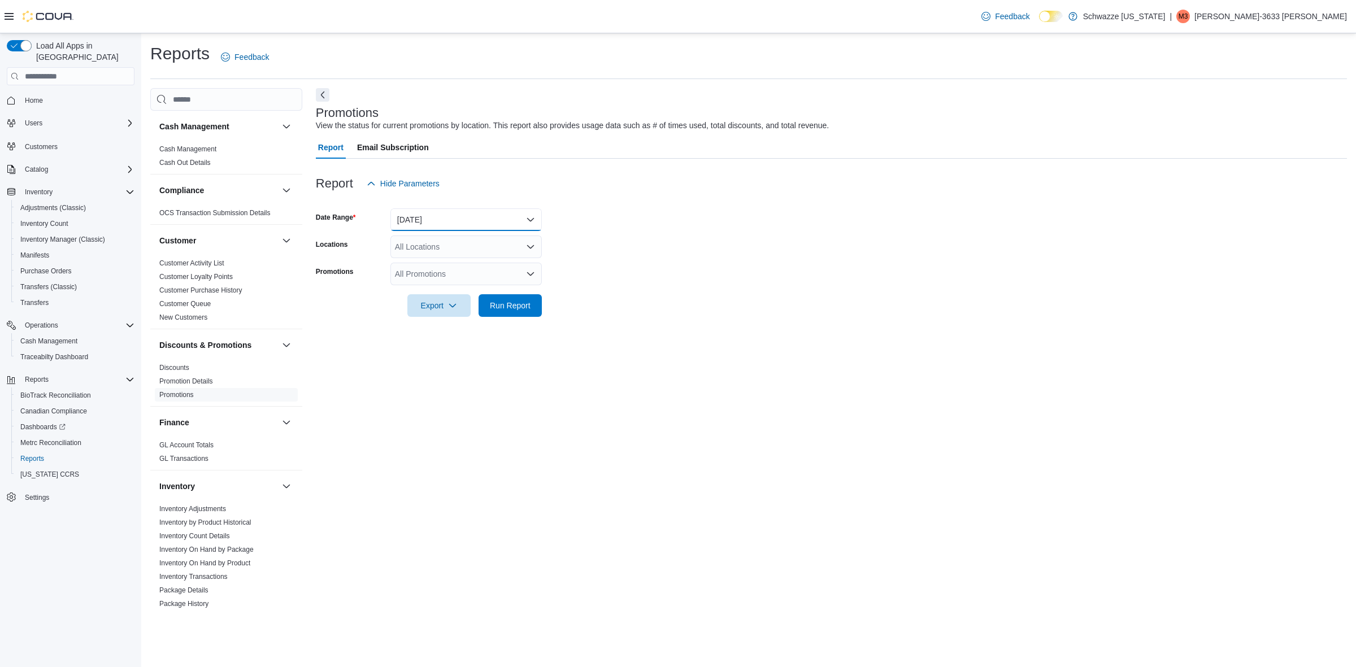
click at [418, 215] on button "Yesterday" at bounding box center [465, 219] width 151 height 23
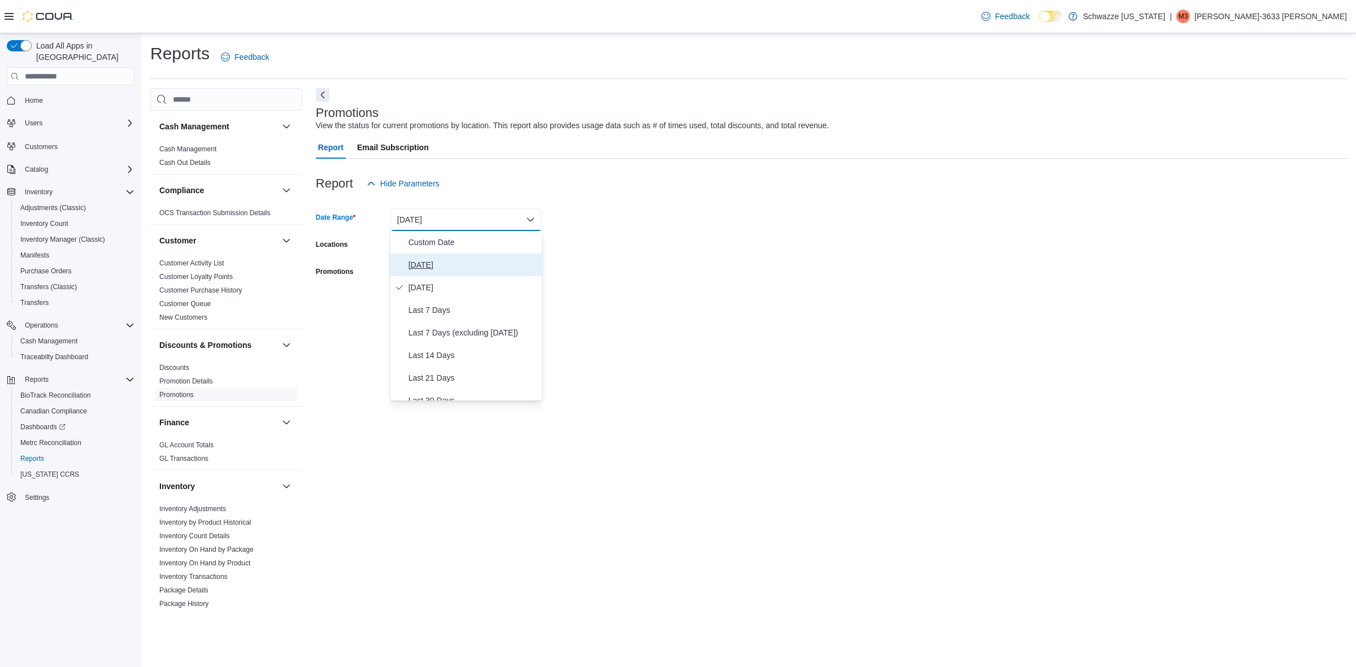
click at [422, 263] on span "Today" at bounding box center [472, 265] width 129 height 14
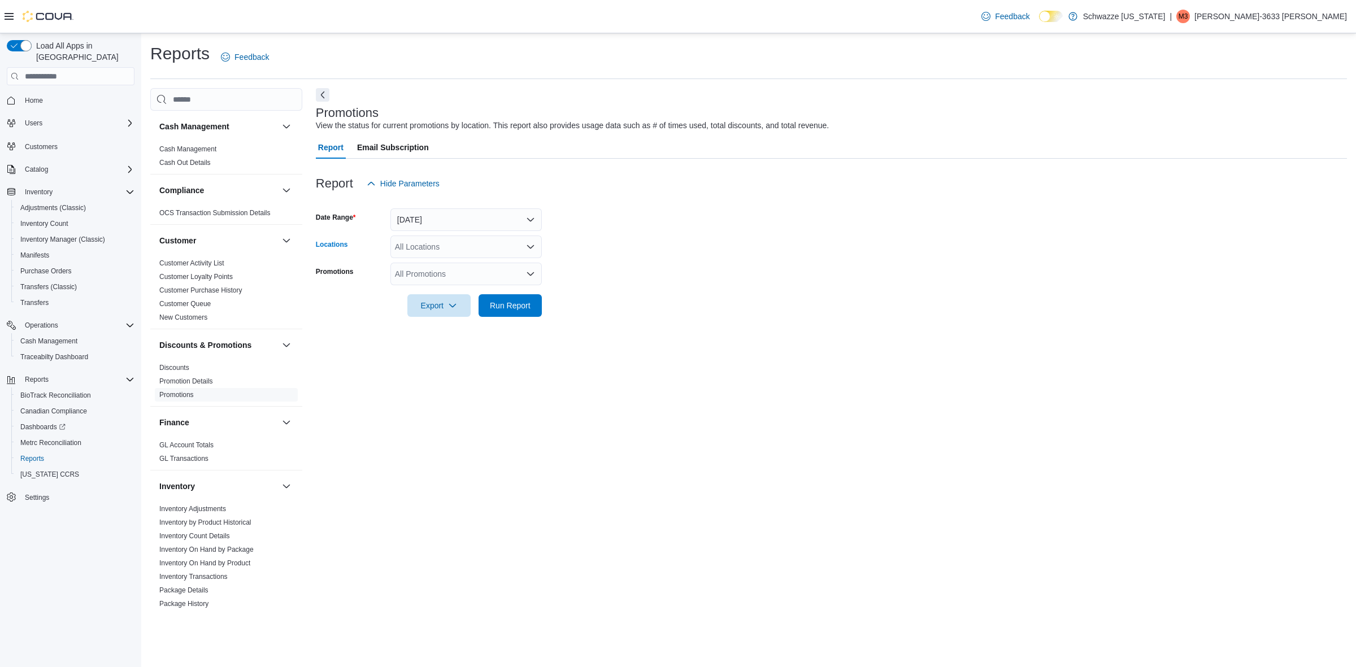
click at [419, 252] on div "All Locations" at bounding box center [465, 247] width 151 height 23
click at [456, 301] on span "RGO12 Los Lunas" at bounding box center [453, 300] width 66 height 11
click at [606, 246] on form "Date Range Today Locations RGO12 Los Lunas Combo box. Selected. RGO12 Los Lunas…" at bounding box center [831, 256] width 1031 height 122
click at [438, 272] on div "All Promotions" at bounding box center [465, 274] width 151 height 23
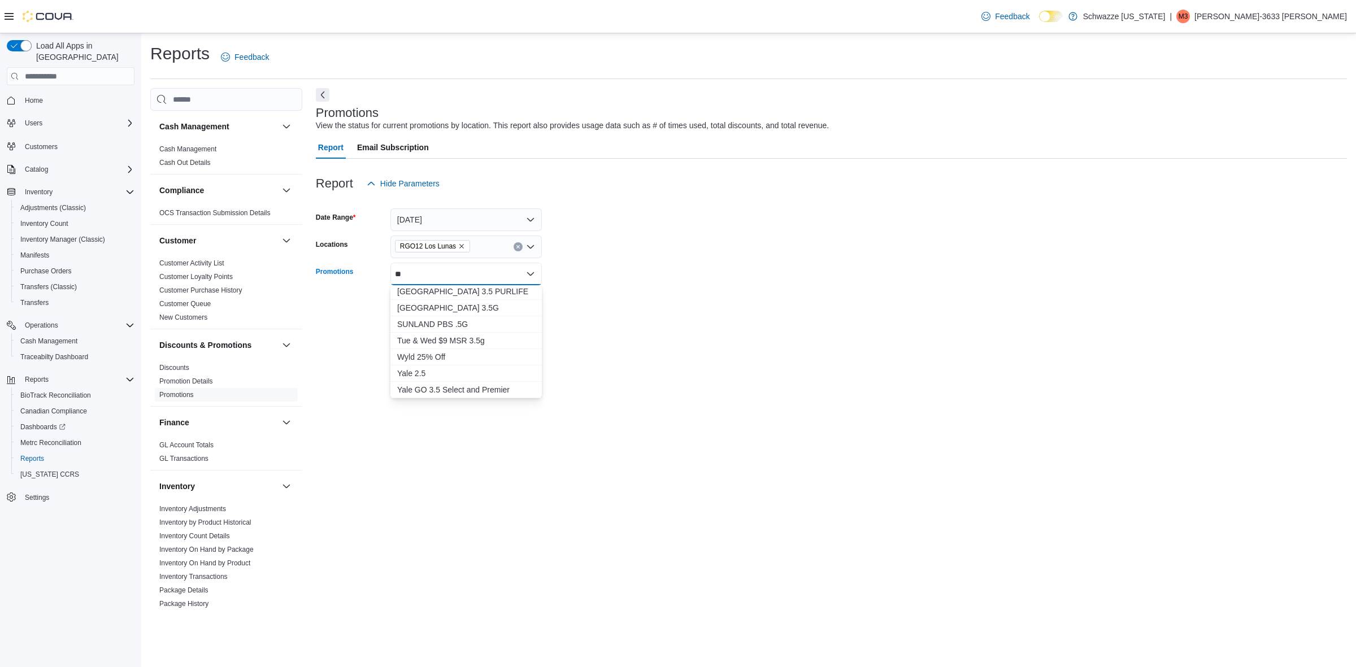
scroll to position [738, 0]
type input "*"
click at [324, 94] on button "Next" at bounding box center [323, 95] width 14 height 14
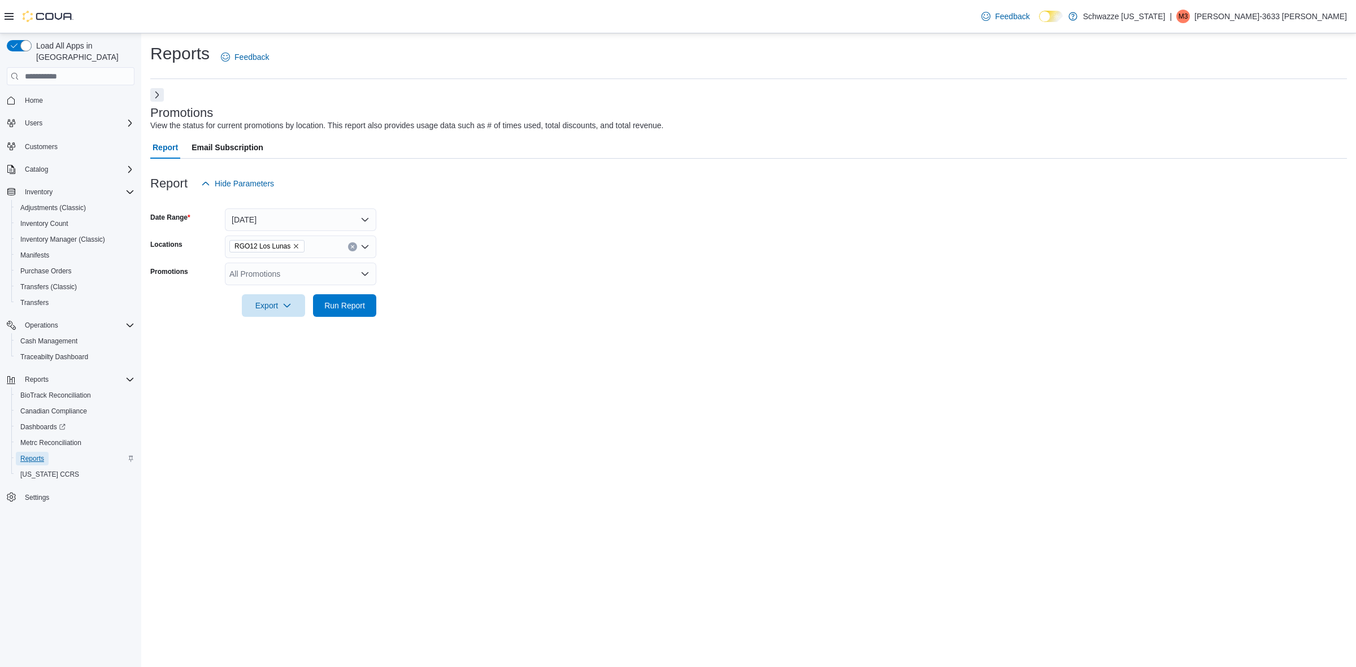
click at [31, 454] on span "Reports" at bounding box center [32, 458] width 24 height 9
click at [37, 454] on span "Reports" at bounding box center [32, 458] width 24 height 9
click at [153, 92] on button "Next" at bounding box center [157, 95] width 14 height 14
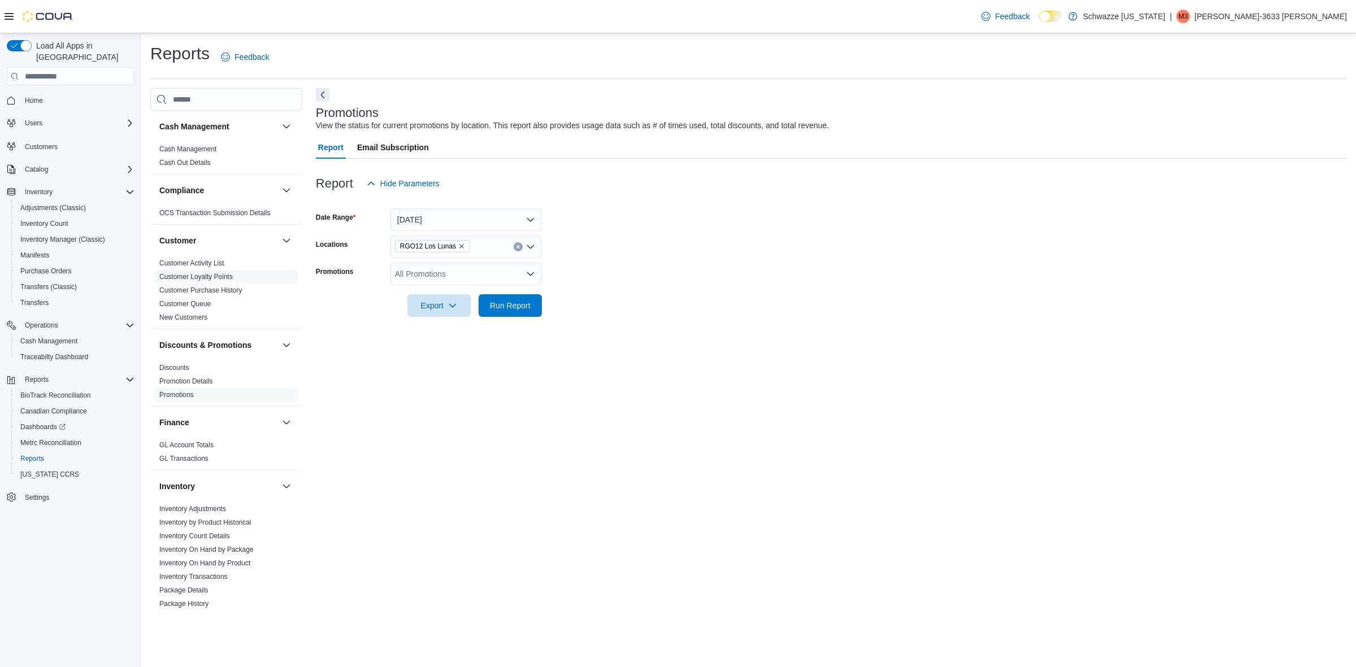
click at [225, 276] on link "Customer Loyalty Points" at bounding box center [195, 277] width 73 height 8
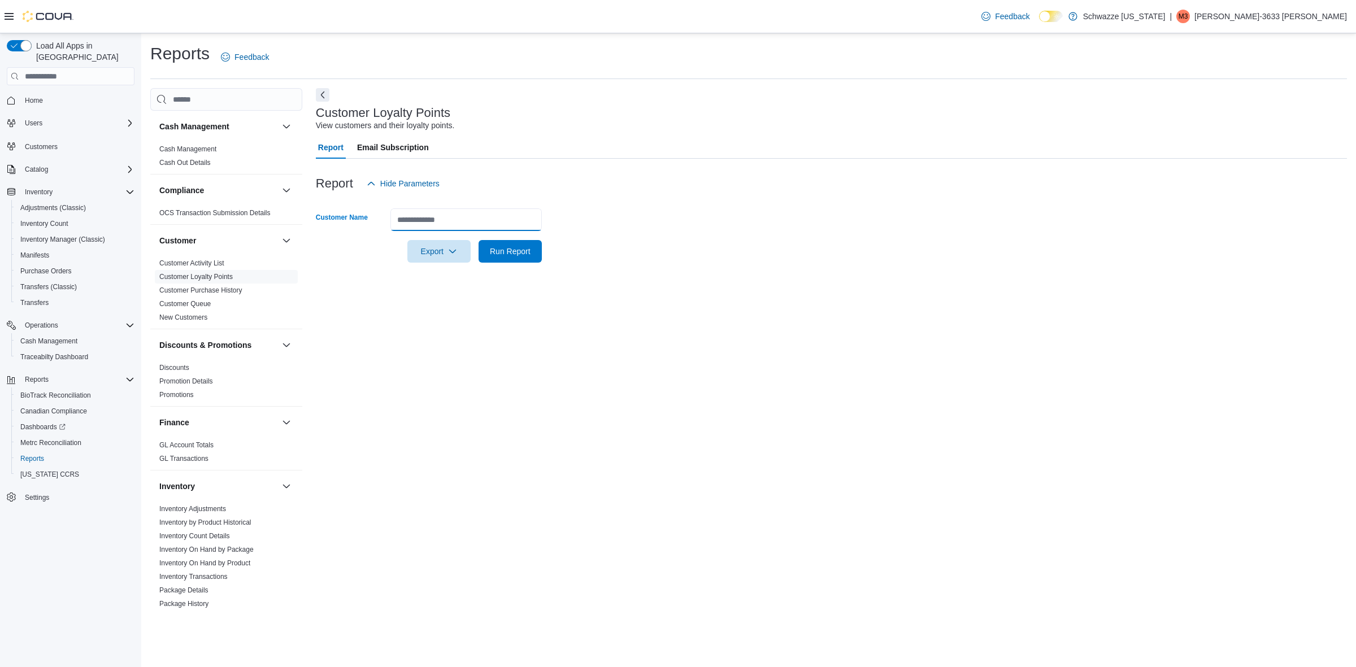
click at [445, 212] on input "Customer Name" at bounding box center [465, 219] width 151 height 23
click at [190, 370] on span "Discounts" at bounding box center [226, 368] width 143 height 14
click at [176, 366] on link "Discounts" at bounding box center [174, 368] width 30 height 8
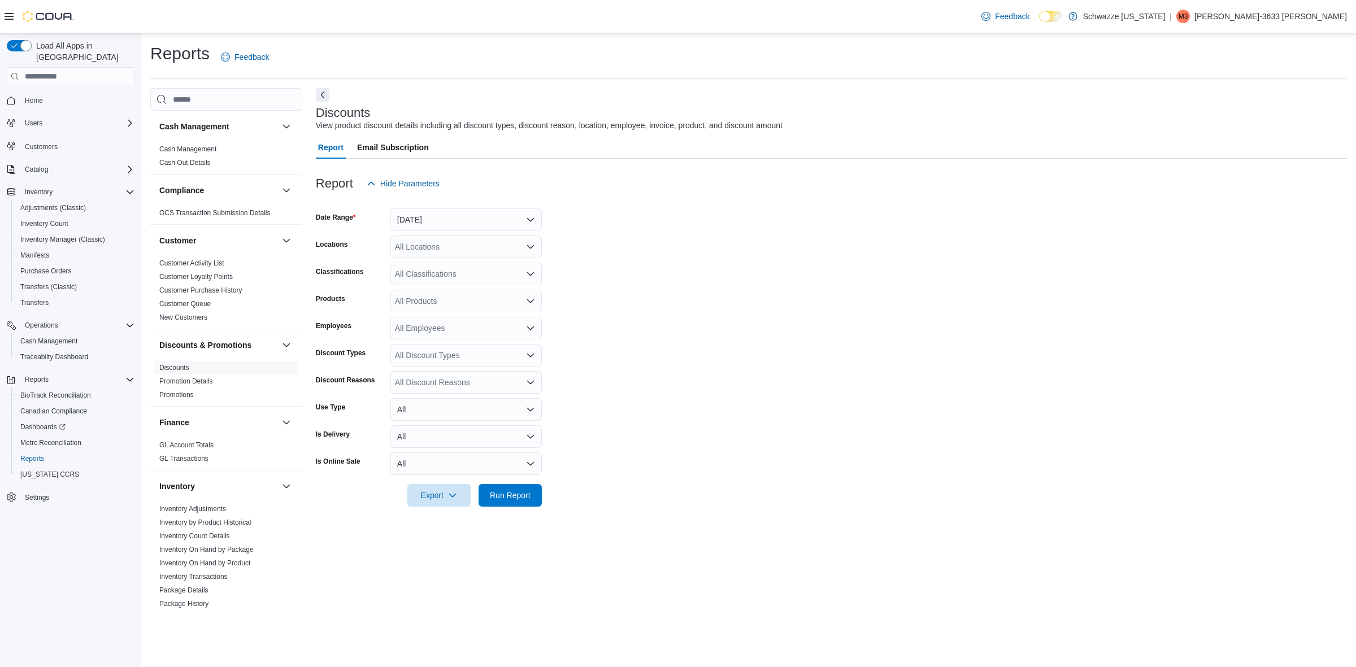
click at [430, 357] on div "All Discount Types" at bounding box center [465, 355] width 151 height 23
click at [411, 376] on span "Loyalty" at bounding box center [466, 374] width 138 height 11
click at [664, 370] on form "Date Range Yesterday Locations All Locations Classifications All Classification…" at bounding box center [831, 351] width 1031 height 312
click at [439, 382] on div "All Discount Reasons" at bounding box center [465, 382] width 151 height 23
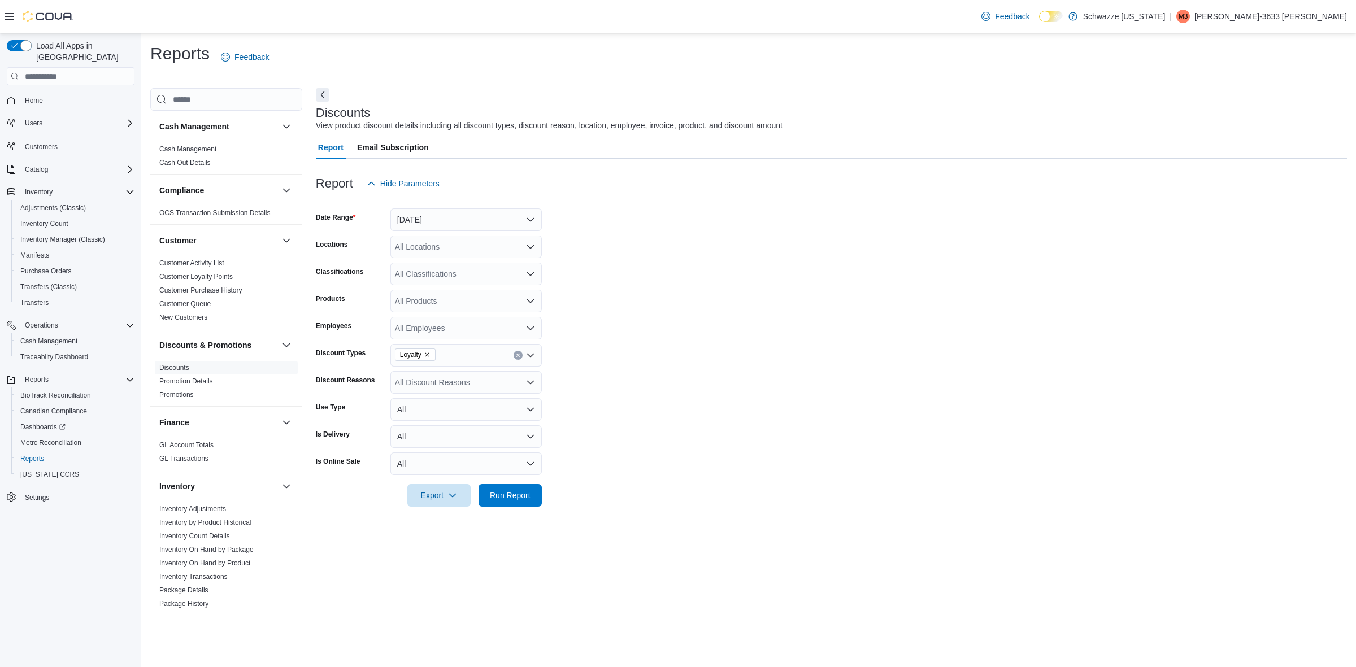
click at [638, 402] on form "Date Range Yesterday Locations All Locations Classifications All Classification…" at bounding box center [831, 351] width 1031 height 312
click at [478, 382] on div "All Discount Reasons" at bounding box center [465, 382] width 151 height 23
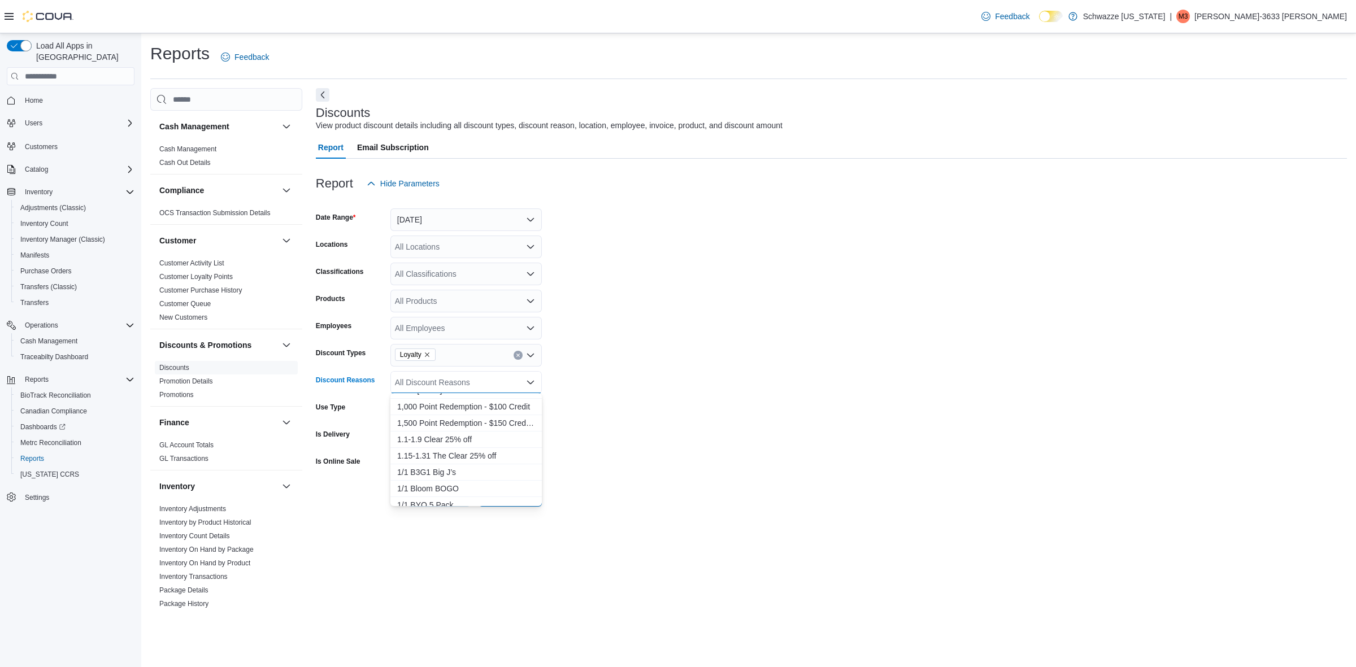
scroll to position [212, 0]
click at [441, 404] on span "1,000 Point Redemption - $100 Credit" at bounding box center [466, 402] width 138 height 11
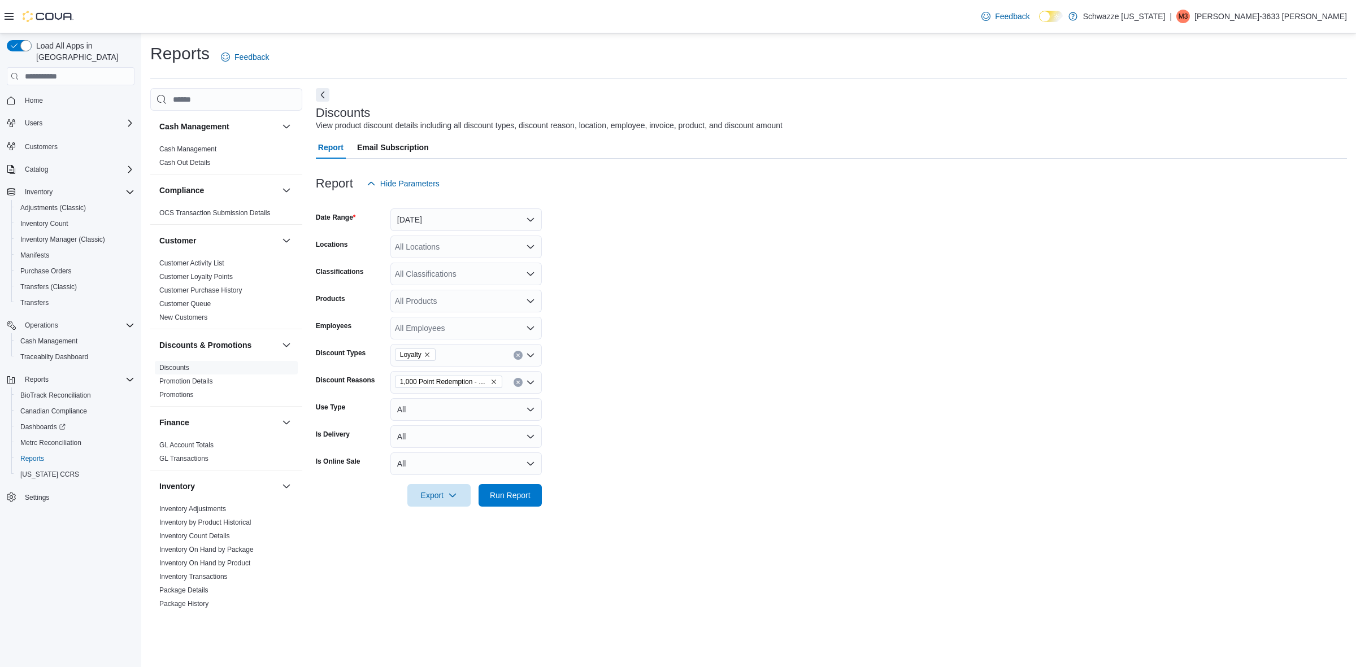
click at [565, 377] on form "Date Range Yesterday Locations All Locations Classifications All Classification…" at bounding box center [831, 351] width 1031 height 312
click at [507, 379] on input "Discount Reasons" at bounding box center [507, 383] width 1 height 14
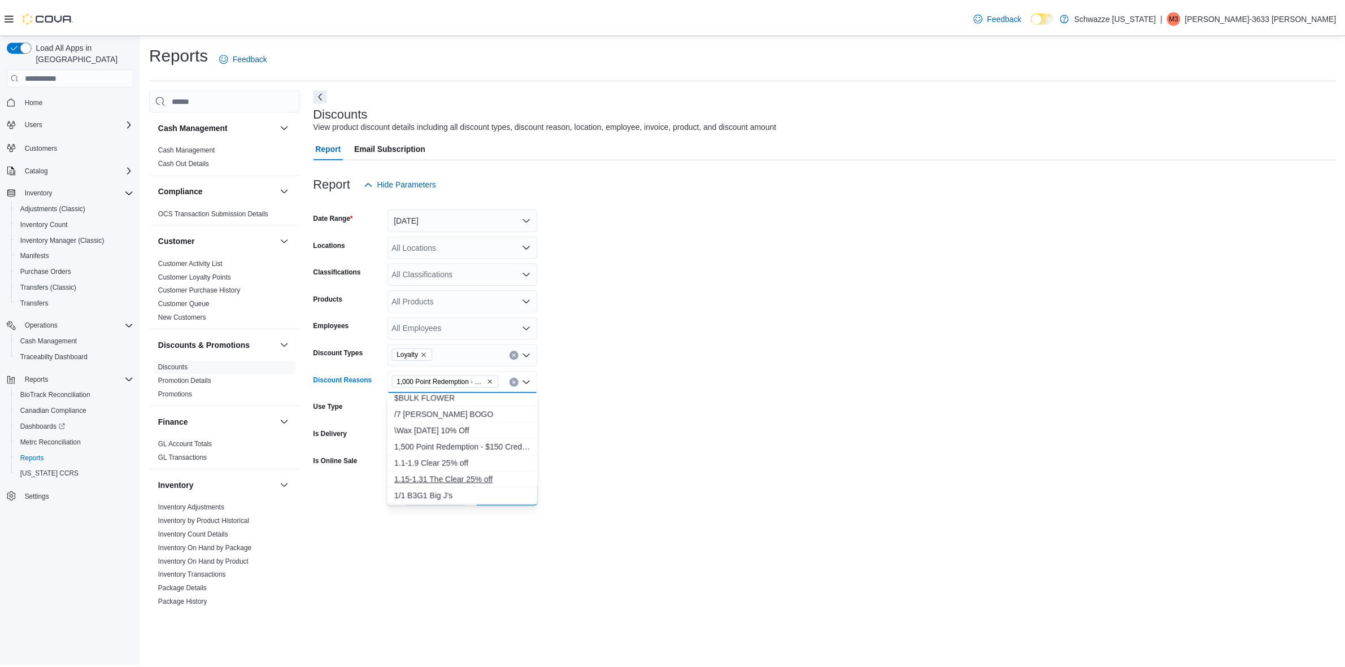
scroll to position [141, 0]
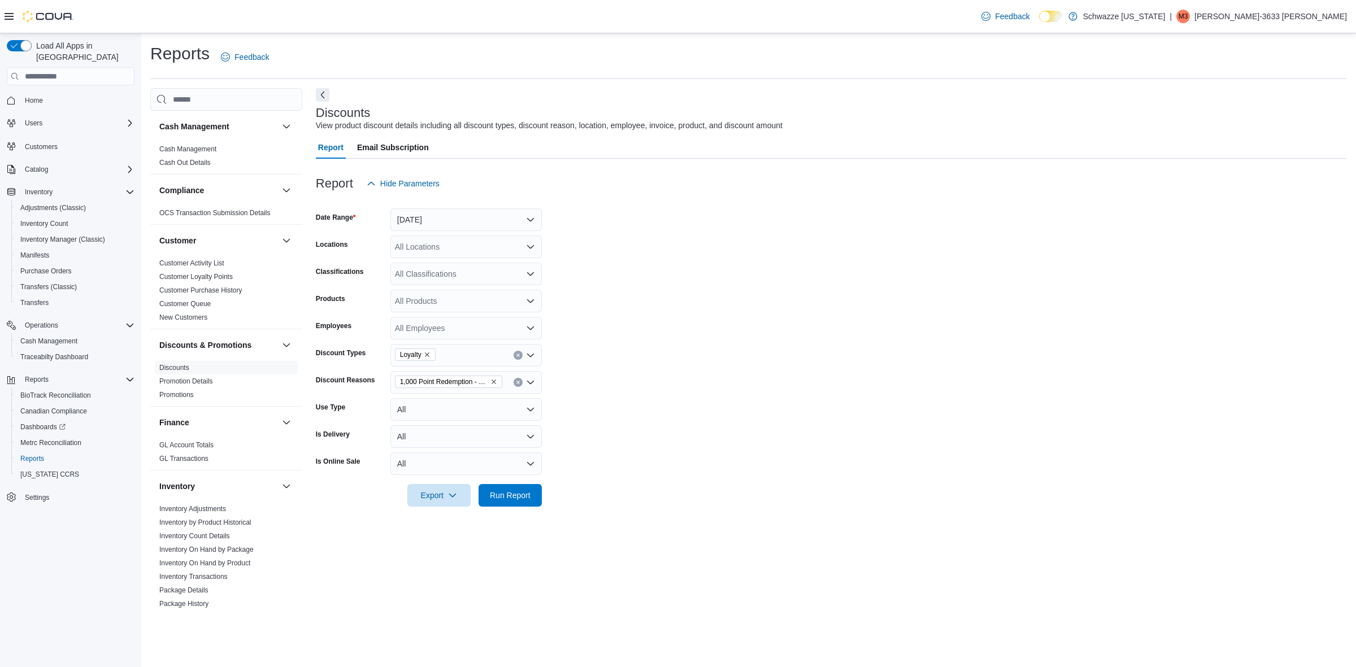
click at [617, 401] on form "Date Range Yesterday Locations All Locations Classifications All Classification…" at bounding box center [831, 351] width 1031 height 312
click at [517, 490] on span "Run Report" at bounding box center [510, 494] width 41 height 11
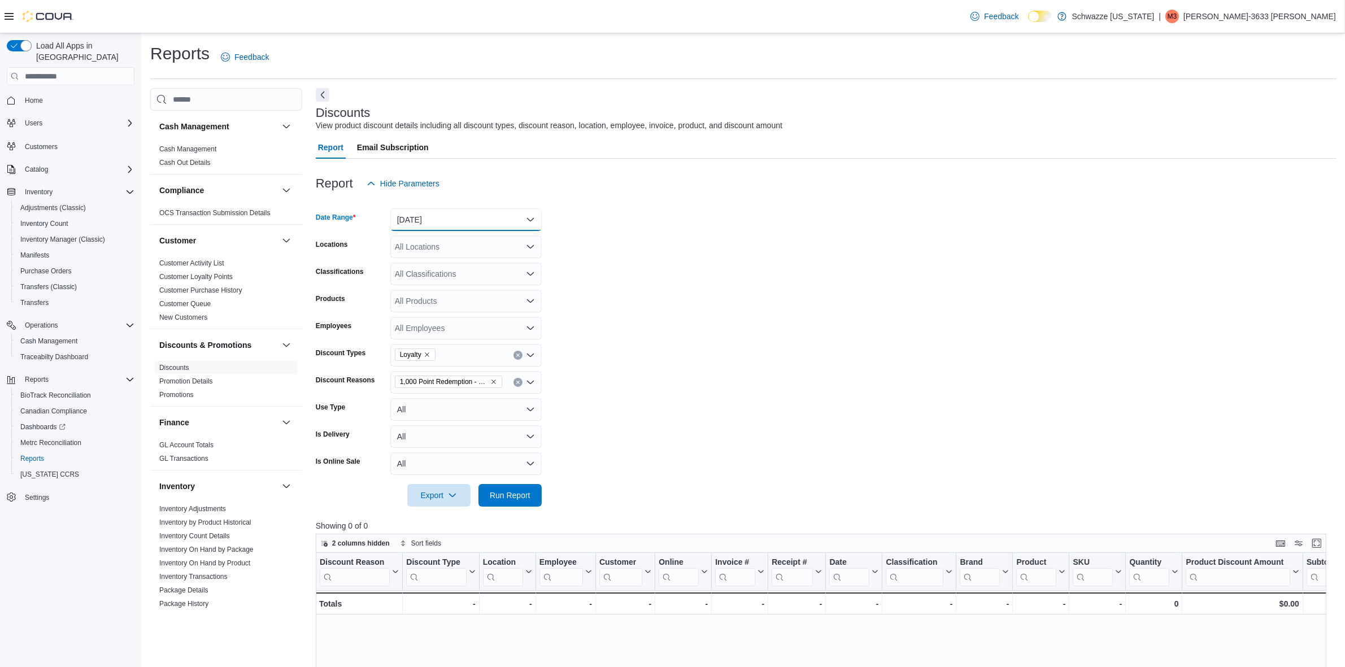
click at [417, 217] on button "Yesterday" at bounding box center [465, 219] width 151 height 23
click at [421, 264] on span "Today" at bounding box center [472, 265] width 129 height 14
click at [440, 253] on div "All Locations" at bounding box center [465, 247] width 151 height 23
click at [430, 251] on div "All Locations" at bounding box center [465, 247] width 151 height 23
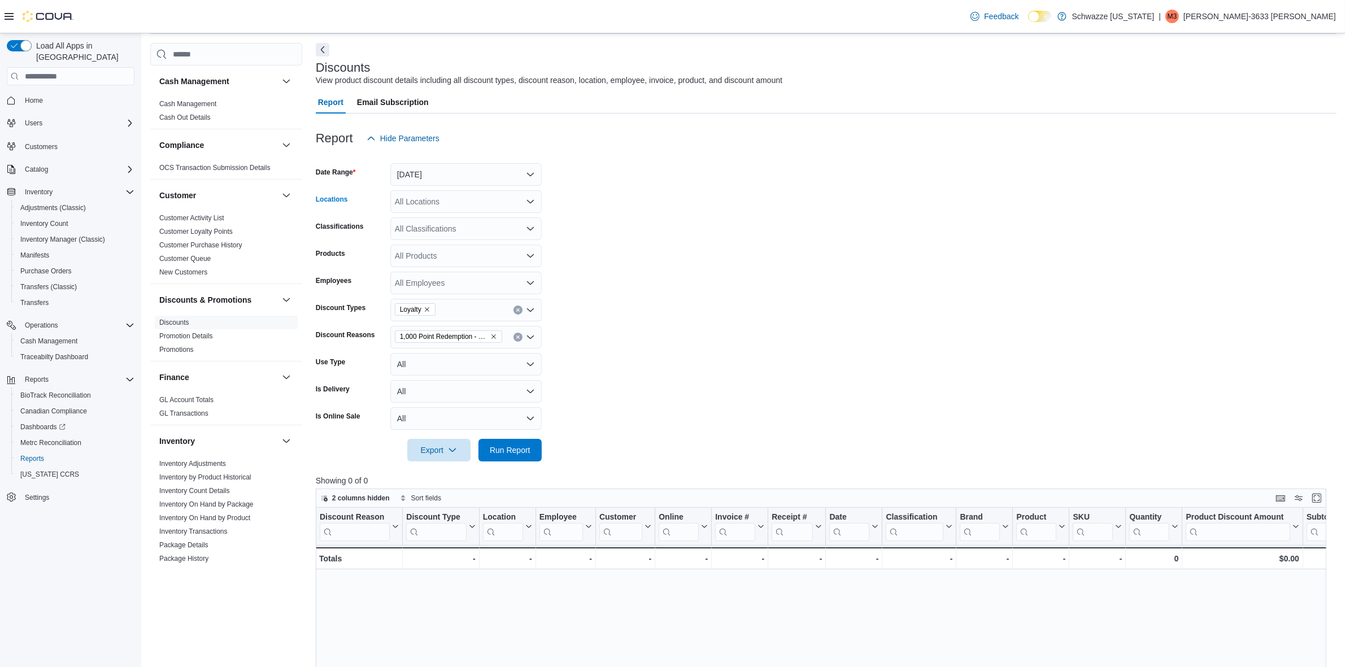
scroll to position [71, 0]
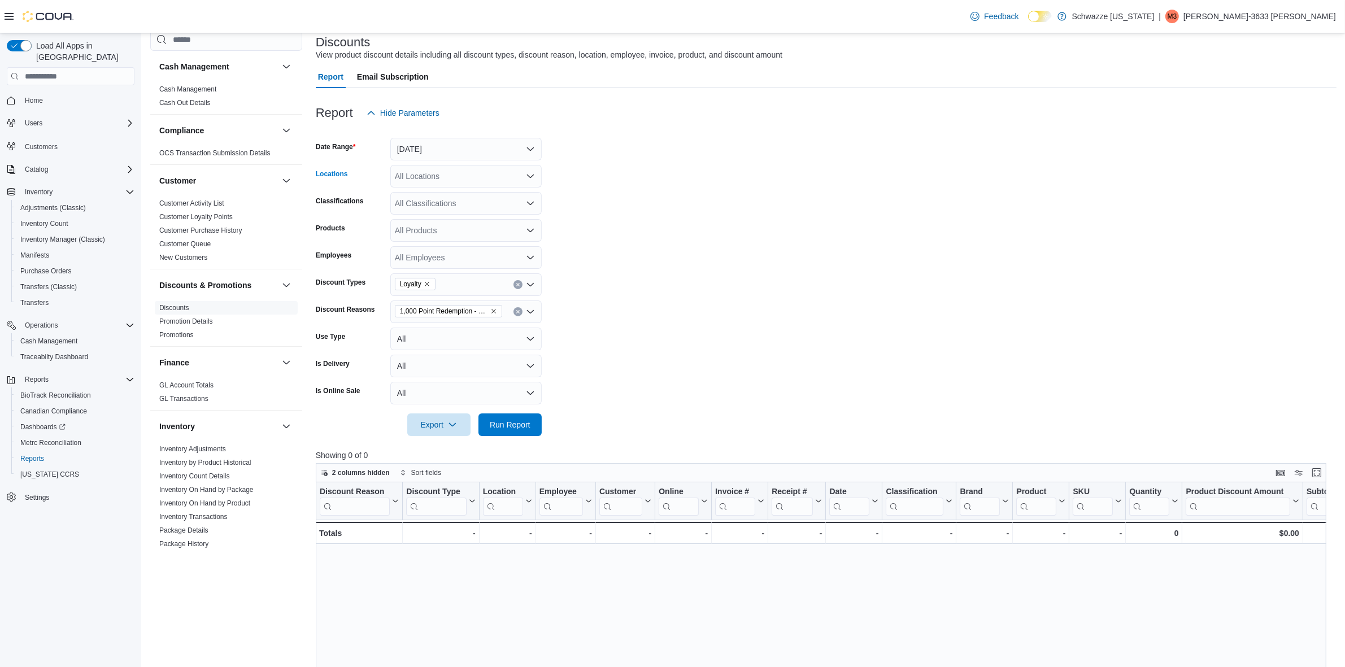
click at [427, 173] on div "All Locations" at bounding box center [465, 176] width 151 height 23
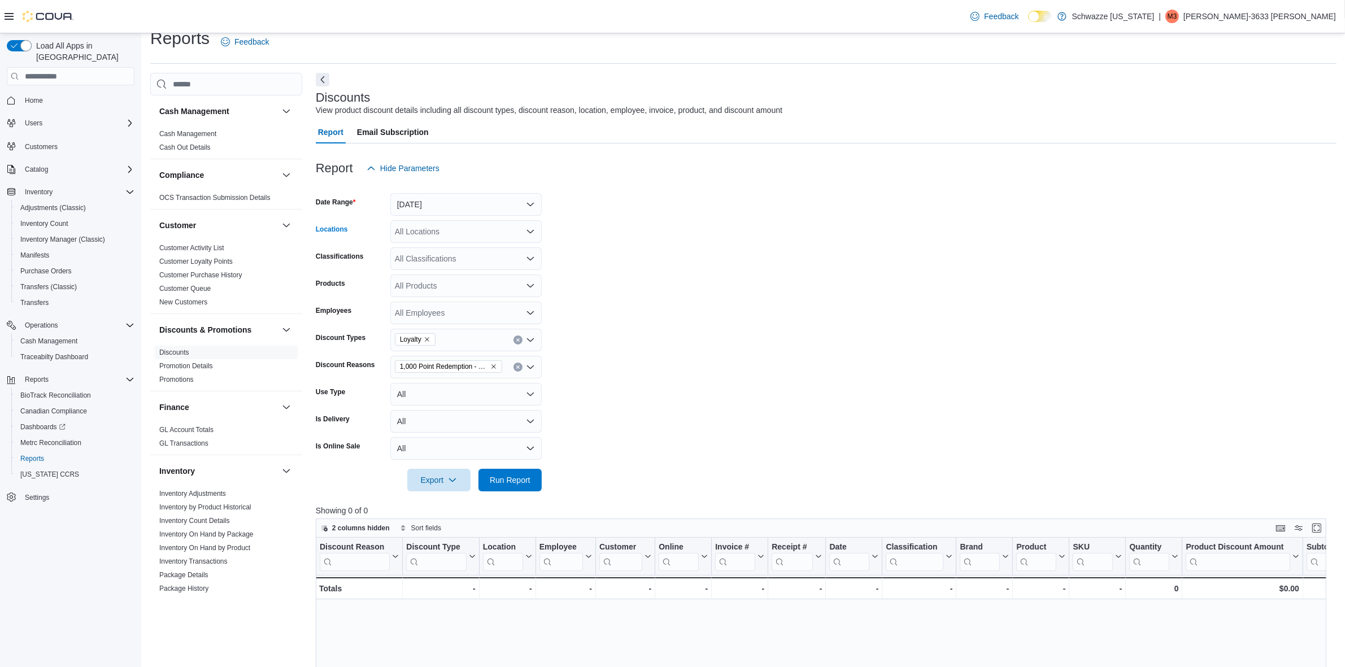
scroll to position [0, 0]
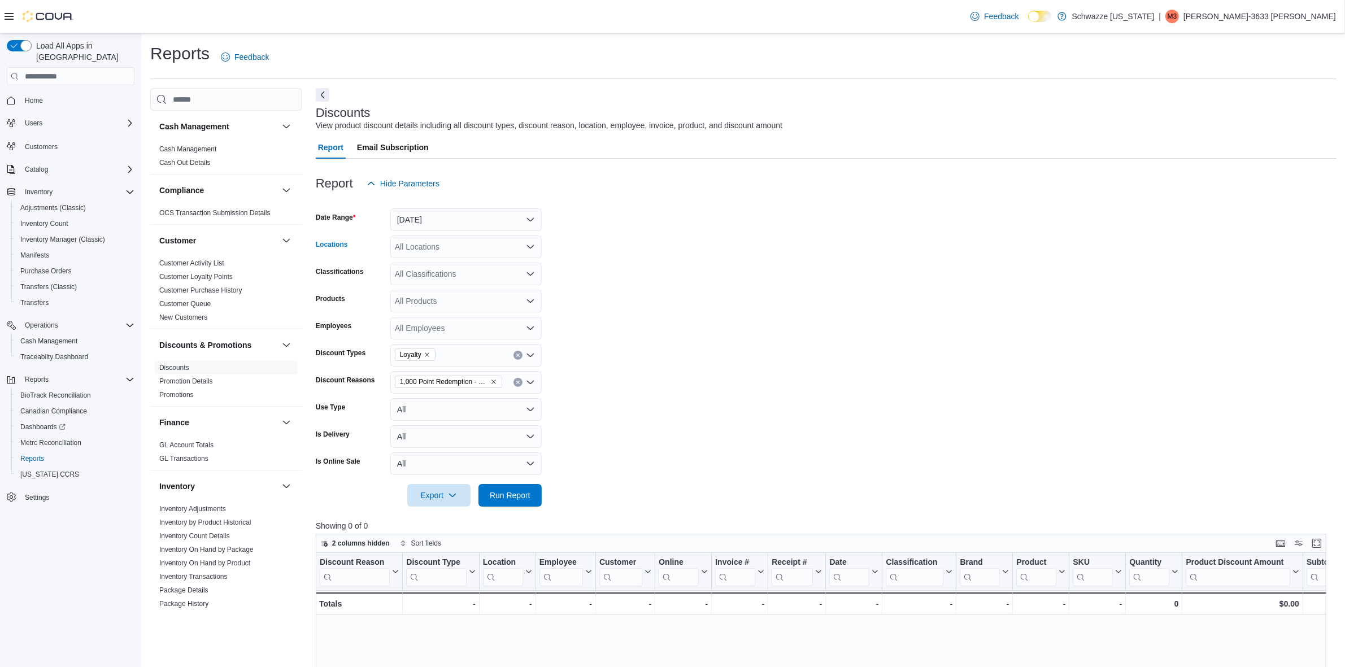
click at [440, 241] on div "All Locations Combo box. Selected. Combo box input. All Locations. Type some te…" at bounding box center [465, 247] width 151 height 23
click at [469, 301] on span "RGO12 Los Lunas" at bounding box center [453, 300] width 66 height 11
click at [523, 494] on span "Run Report" at bounding box center [510, 494] width 41 height 11
click at [428, 352] on icon "Remove Loyalty from selection in this group" at bounding box center [427, 354] width 7 height 7
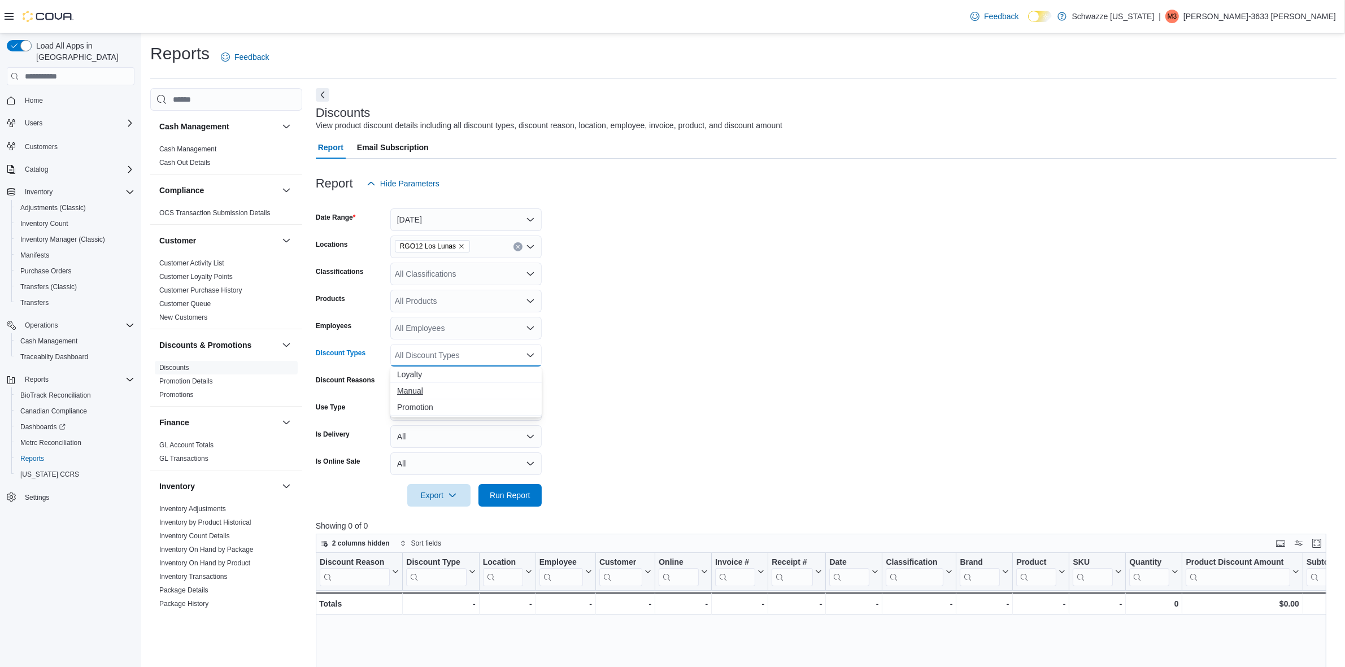
click at [428, 388] on span "Manual" at bounding box center [466, 390] width 138 height 11
click at [598, 368] on form "Date Range Today Locations RGO12 Los Lunas Classifications All Classifications …" at bounding box center [826, 351] width 1021 height 312
click at [521, 489] on span "Run Report" at bounding box center [510, 494] width 41 height 11
click at [432, 349] on span "Manual" at bounding box center [415, 355] width 41 height 12
click at [517, 351] on button "Clear input" at bounding box center [518, 355] width 9 height 9
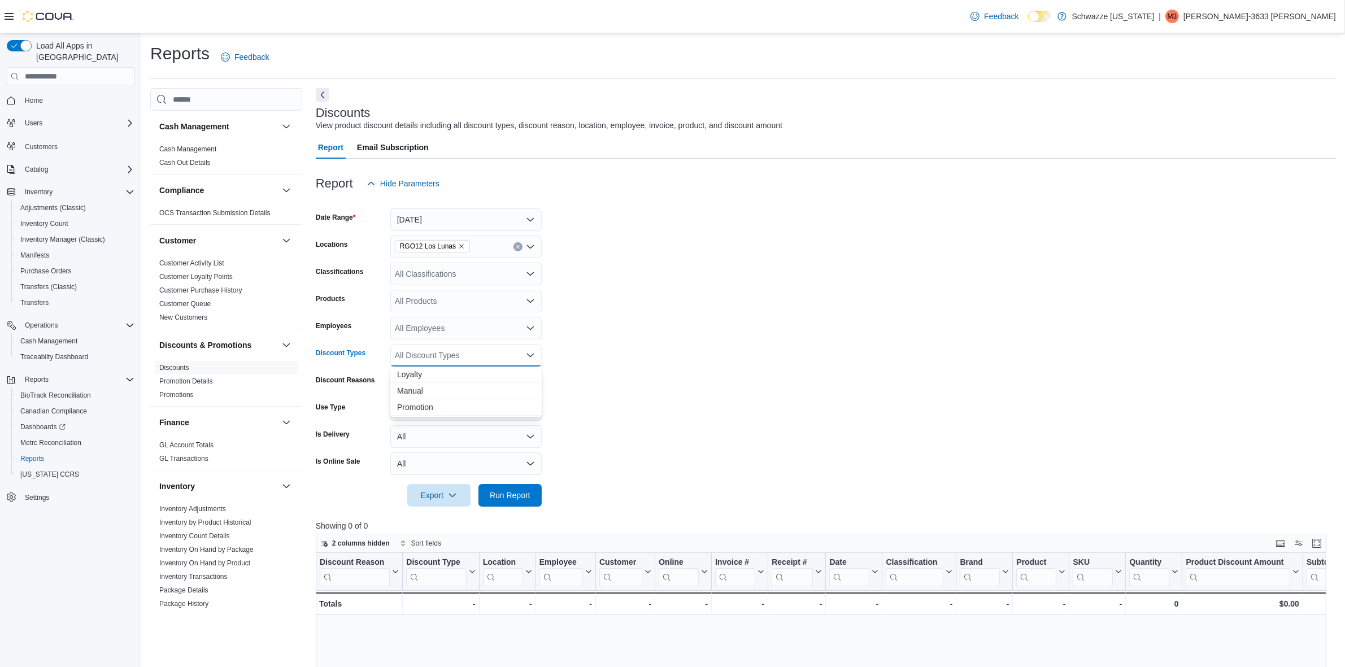
click at [591, 377] on form "Date Range Today Locations RGO12 Los Lunas Classifications All Classifications …" at bounding box center [826, 351] width 1021 height 312
click at [521, 489] on span "Run Report" at bounding box center [510, 494] width 41 height 11
click at [498, 380] on span "1,000 Point Redemption - $100 Credit" at bounding box center [448, 382] width 107 height 12
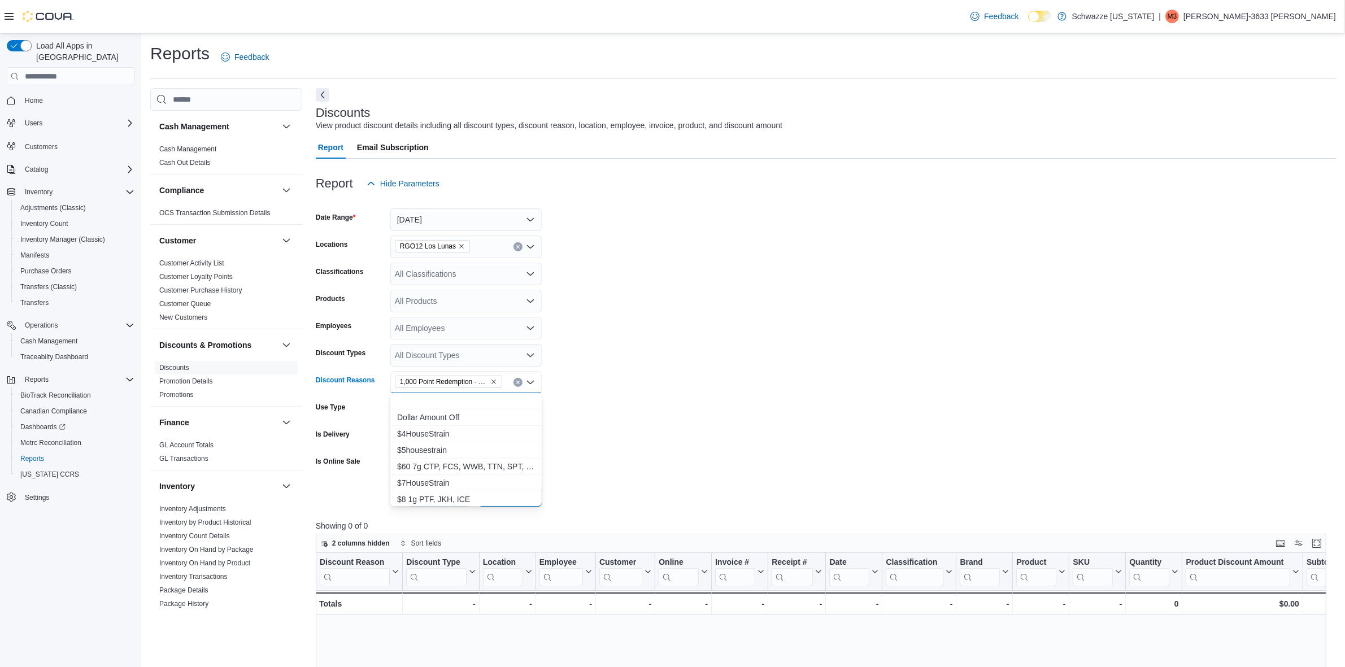
click at [639, 415] on form "Date Range Today Locations RGO12 Los Lunas Classifications All Classifications …" at bounding box center [826, 351] width 1021 height 312
click at [517, 384] on icon "Clear input" at bounding box center [518, 382] width 5 height 5
click at [606, 435] on form "Date Range Today Locations RGO12 Los Lunas Classifications All Classifications …" at bounding box center [826, 351] width 1021 height 312
click at [515, 490] on span "Run Report" at bounding box center [510, 494] width 41 height 11
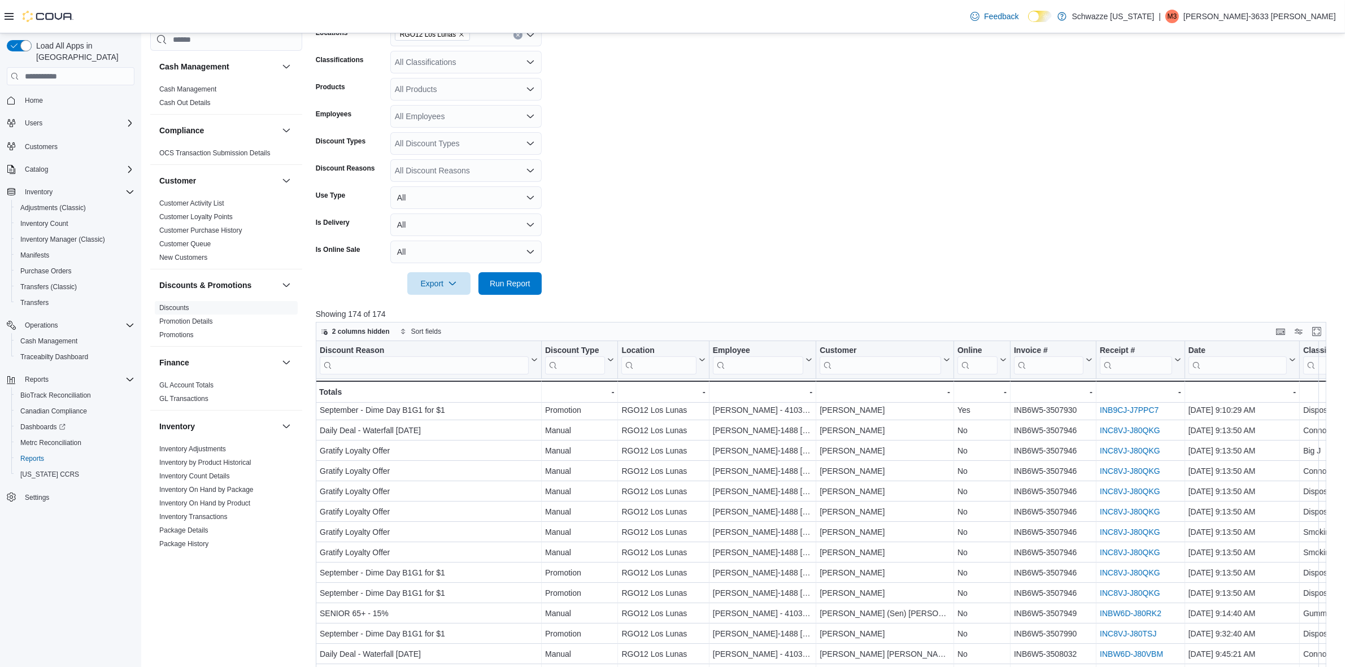
scroll to position [141, 0]
click at [1324, 325] on button "Enter fullscreen" at bounding box center [1317, 331] width 14 height 14
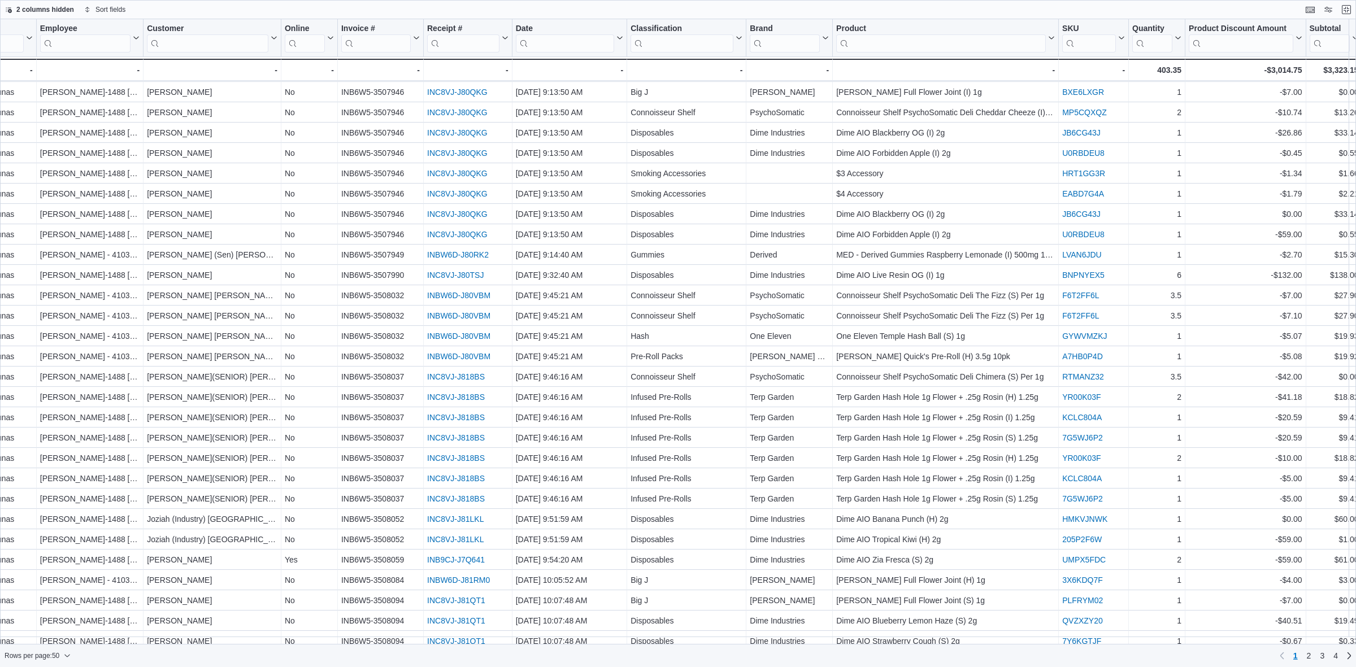
scroll to position [141, 432]
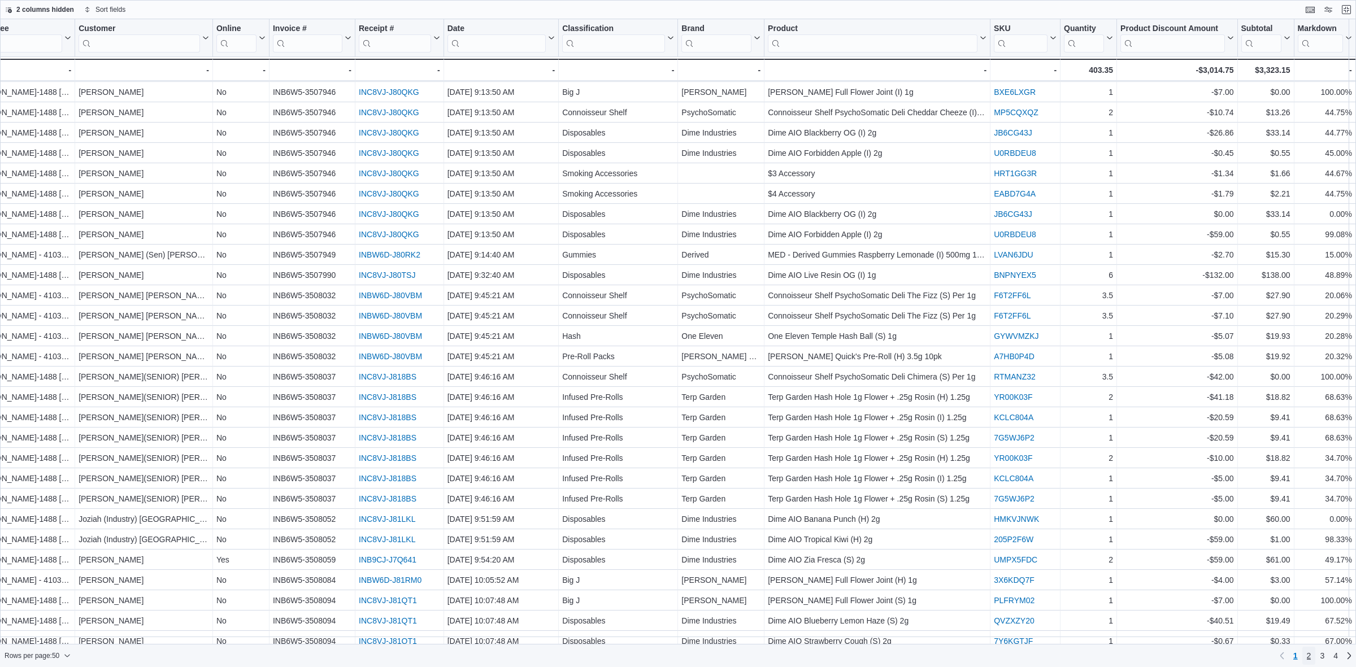
click at [1311, 661] on span "2" at bounding box center [1309, 655] width 5 height 11
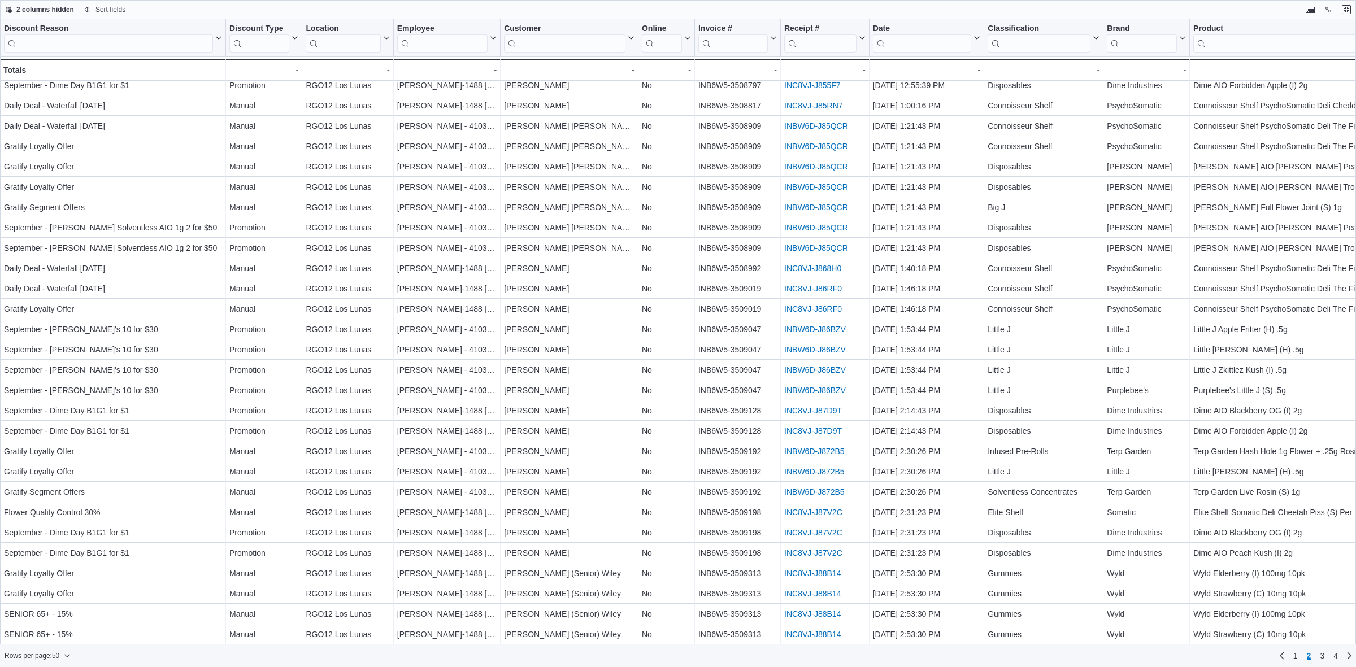
scroll to position [460, 0]
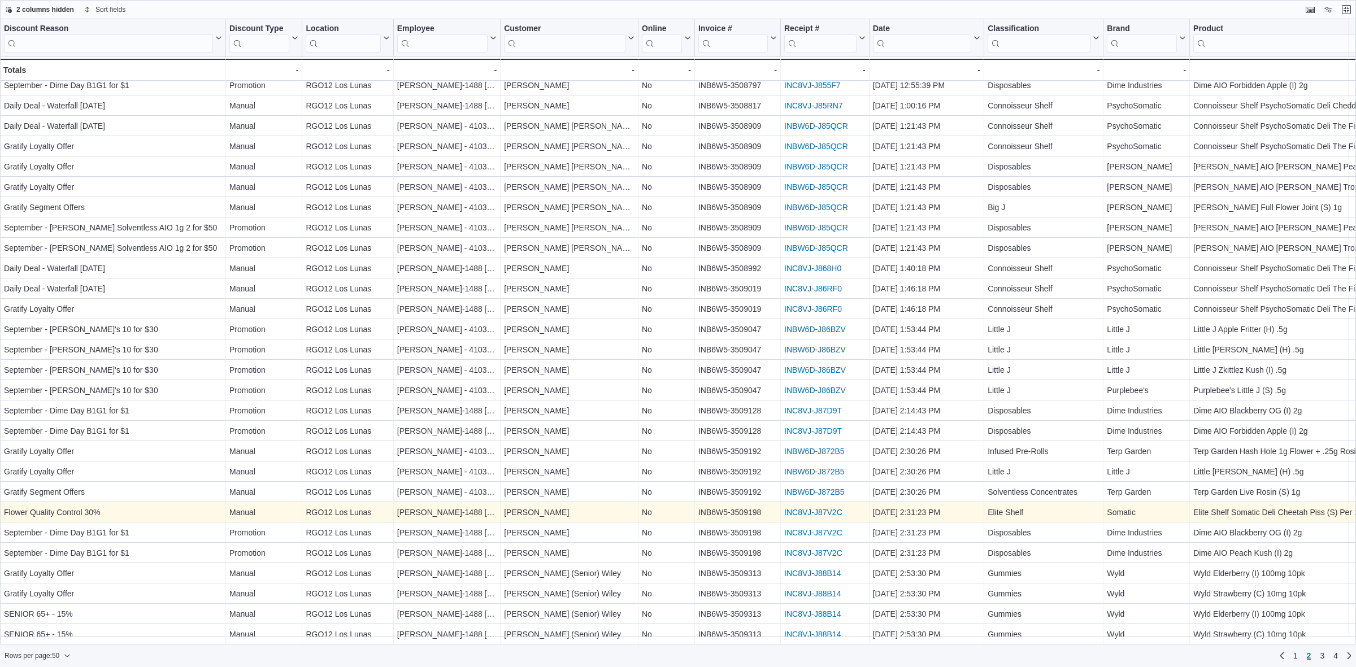
click at [821, 510] on div "INC8VJ-J87V2C" at bounding box center [824, 513] width 81 height 14
click at [823, 508] on link "INC8VJ-J87V2C" at bounding box center [813, 512] width 58 height 9
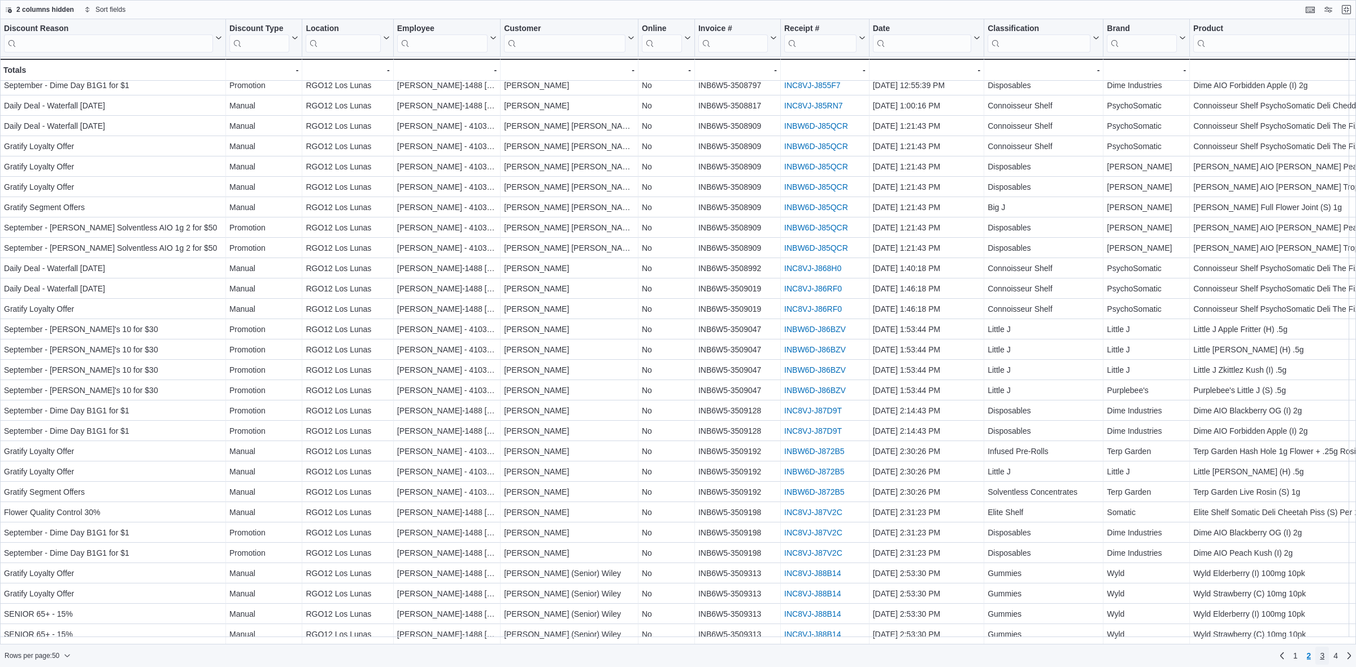
click at [1322, 656] on span "3" at bounding box center [1322, 655] width 5 height 11
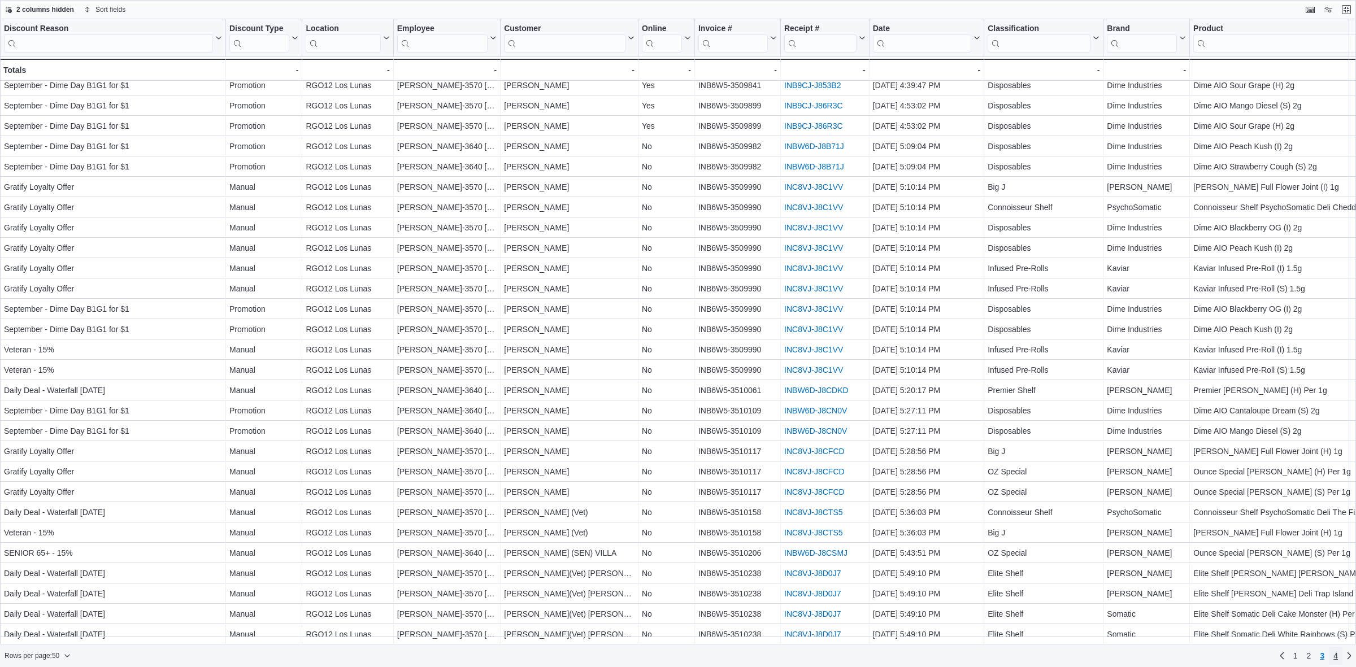
click at [1334, 658] on span "4" at bounding box center [1335, 655] width 5 height 11
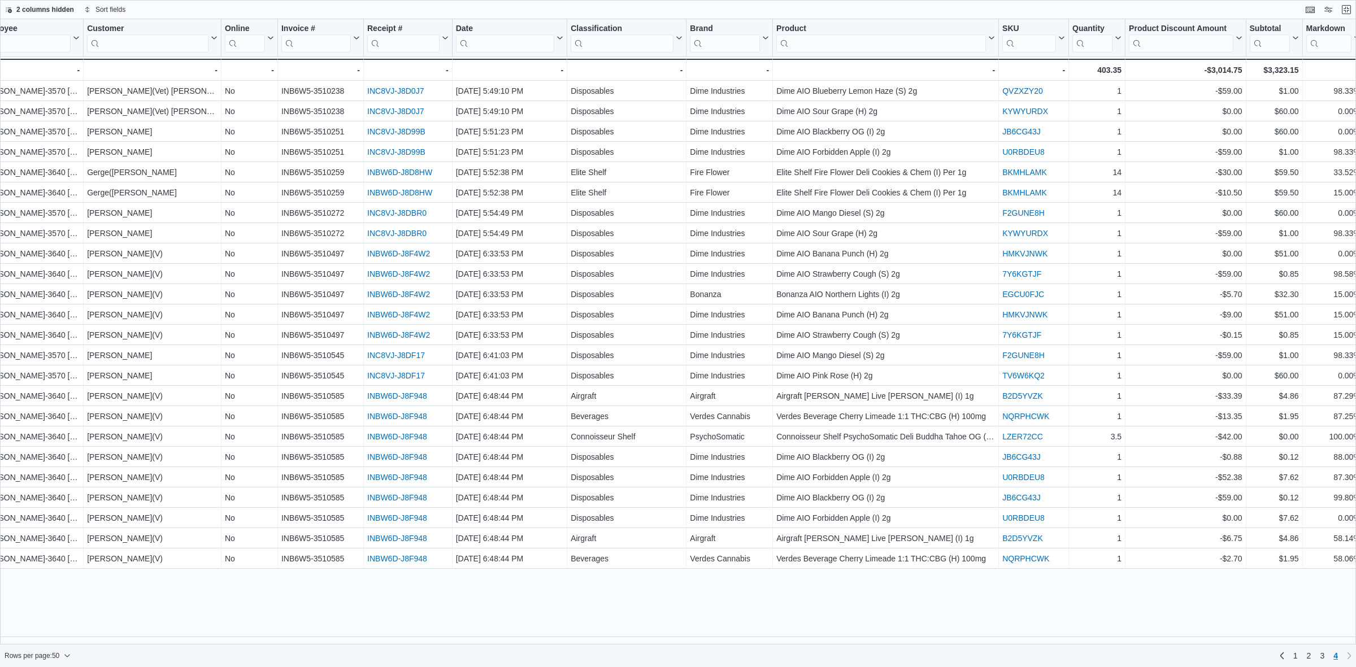
scroll to position [0, 425]
